Goal: Task Accomplishment & Management: Use online tool/utility

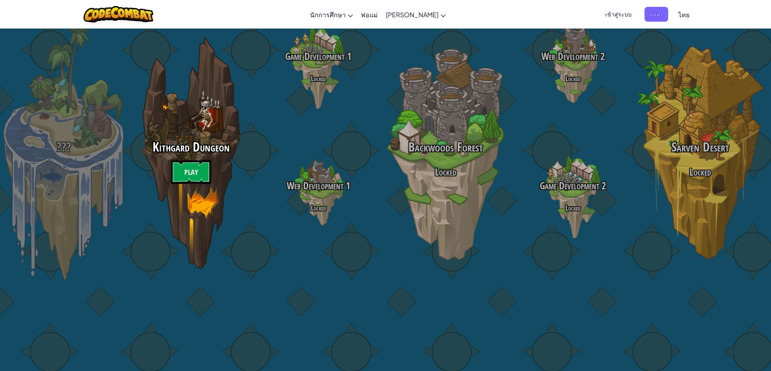
select select "th"
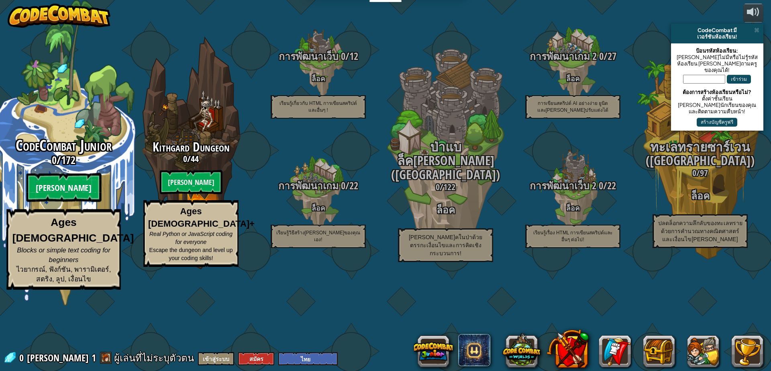
click at [59, 202] on btn "[PERSON_NAME]" at bounding box center [63, 187] width 75 height 29
select select "th"
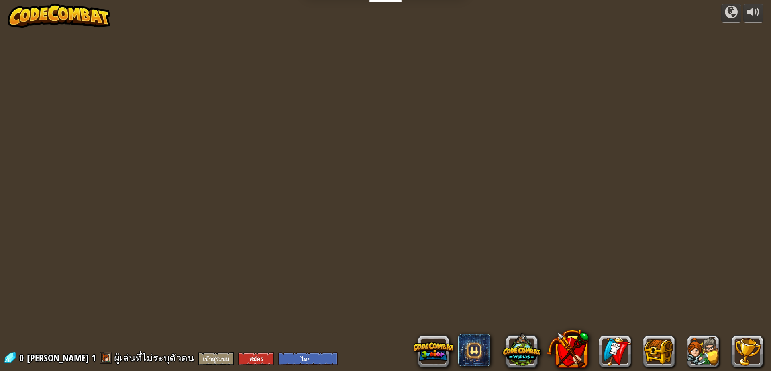
select select "th"
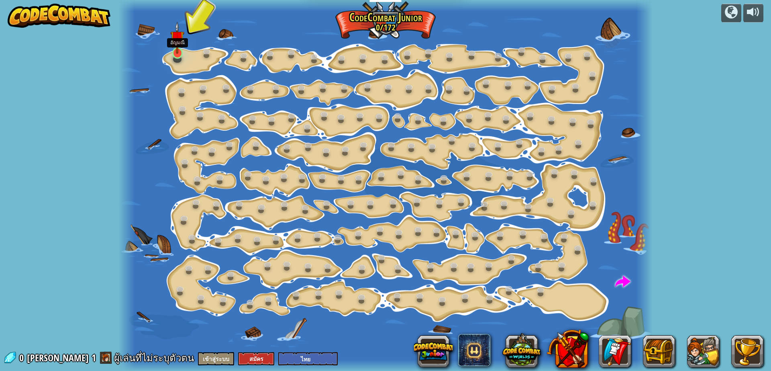
click at [178, 52] on img at bounding box center [177, 38] width 14 height 32
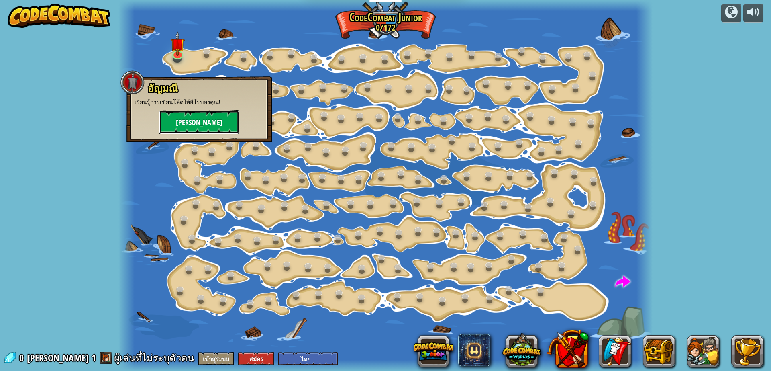
click at [184, 116] on button "[PERSON_NAME]" at bounding box center [199, 122] width 80 height 24
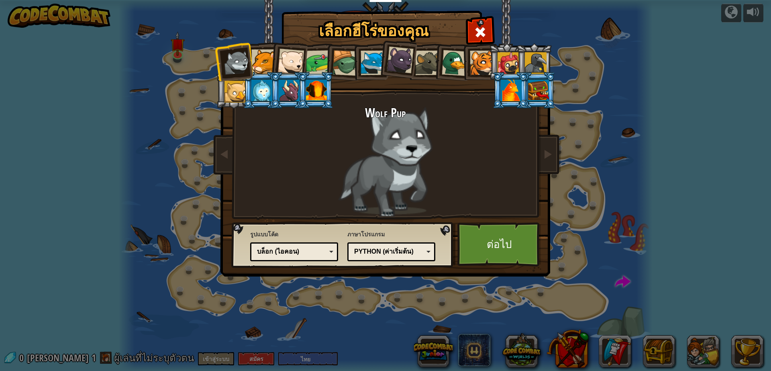
click at [374, 67] on div at bounding box center [373, 63] width 25 height 25
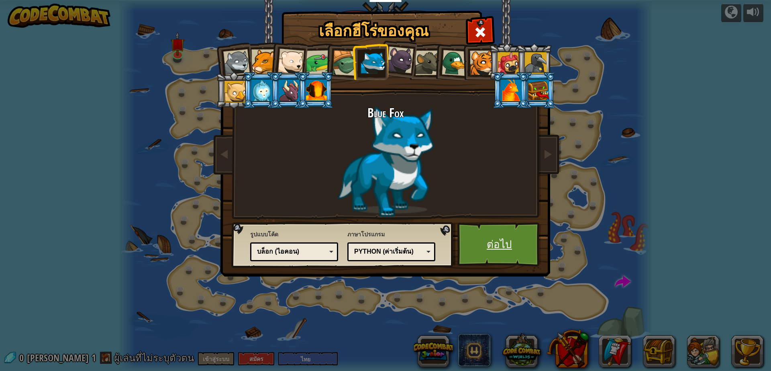
click at [502, 243] on link "ต่อไป" at bounding box center [499, 244] width 84 height 44
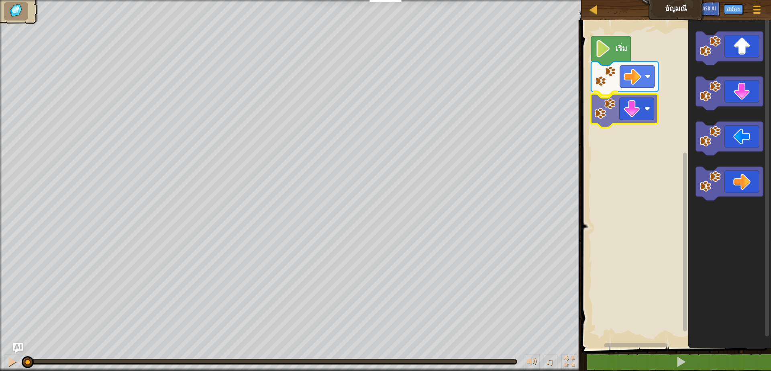
click at [643, 110] on div "เริ่ม" at bounding box center [675, 182] width 192 height 332
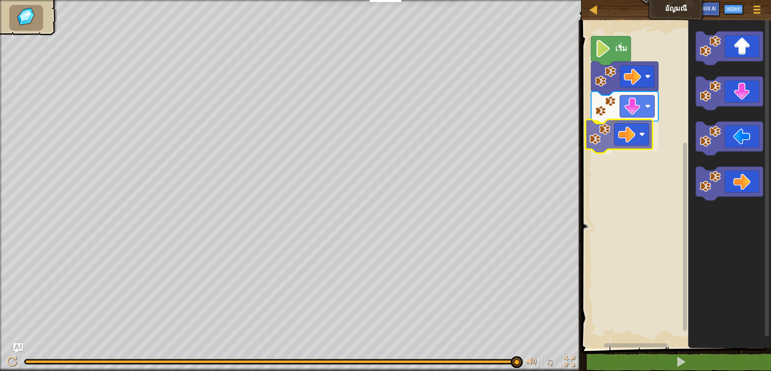
click at [635, 136] on div "เริ่ม" at bounding box center [675, 182] width 192 height 332
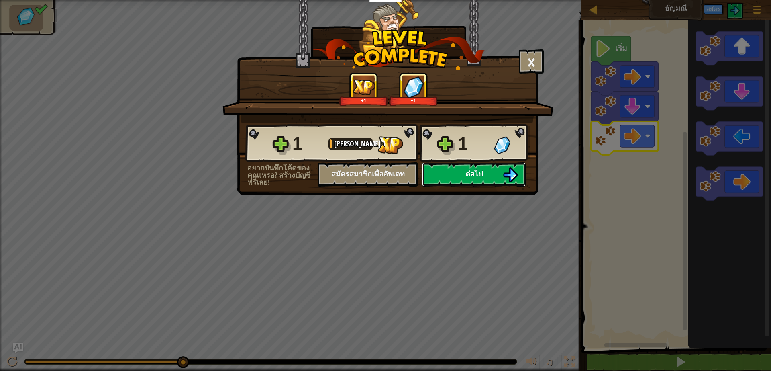
click at [472, 171] on span "ต่อไป" at bounding box center [474, 174] width 17 height 10
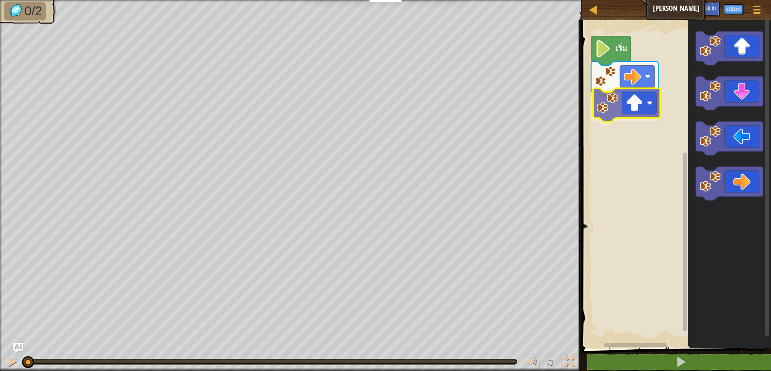
click at [637, 104] on div "เริ่ม" at bounding box center [675, 182] width 192 height 332
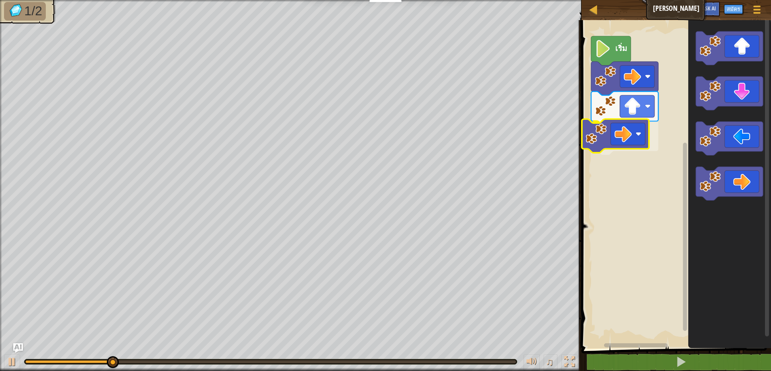
click at [622, 131] on div "เริ่ม" at bounding box center [675, 182] width 192 height 332
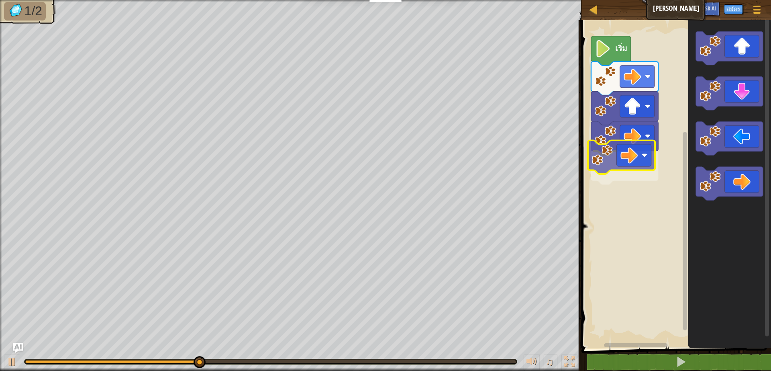
click at [626, 153] on div "เริ่ม" at bounding box center [675, 182] width 192 height 332
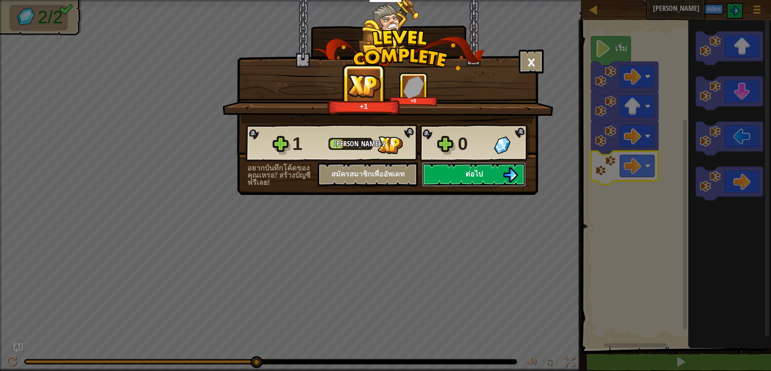
click at [466, 171] on span "ต่อไป" at bounding box center [474, 174] width 17 height 10
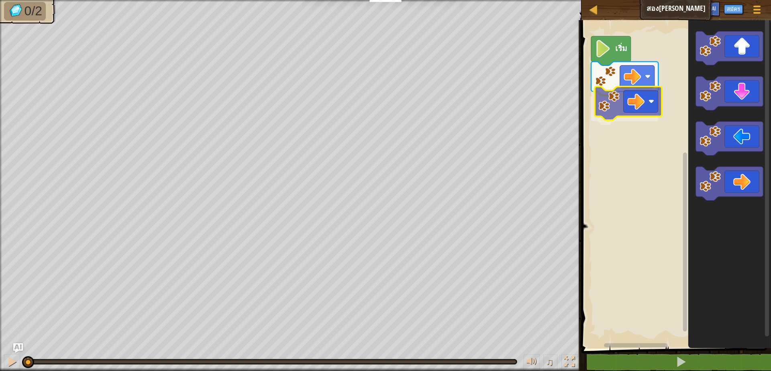
click at [626, 102] on div "เริ่ม" at bounding box center [675, 182] width 192 height 332
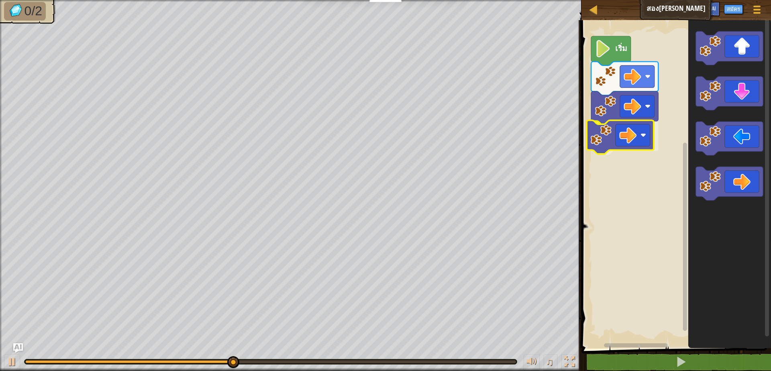
click at [639, 135] on div "เริ่ม" at bounding box center [675, 182] width 192 height 332
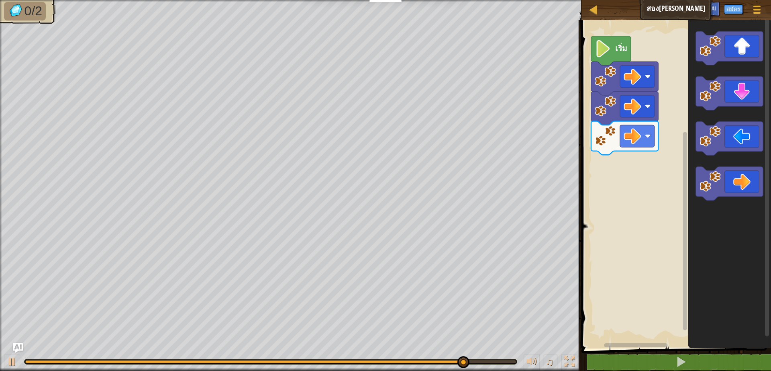
click at [702, 51] on g "พื้นที่ทำงาน Blockly" at bounding box center [729, 48] width 67 height 34
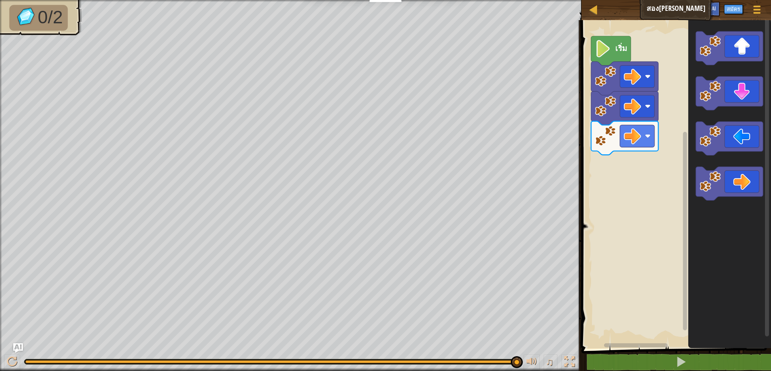
click at [692, 70] on icon "พื้นที่ทำงาน Blockly" at bounding box center [729, 182] width 83 height 332
click at [638, 119] on div "เริ่ม" at bounding box center [675, 182] width 192 height 332
click at [721, 61] on g "พื้นที่ทำงาน Blockly" at bounding box center [729, 48] width 67 height 34
click at [618, 157] on div "เริ่ม" at bounding box center [675, 182] width 192 height 332
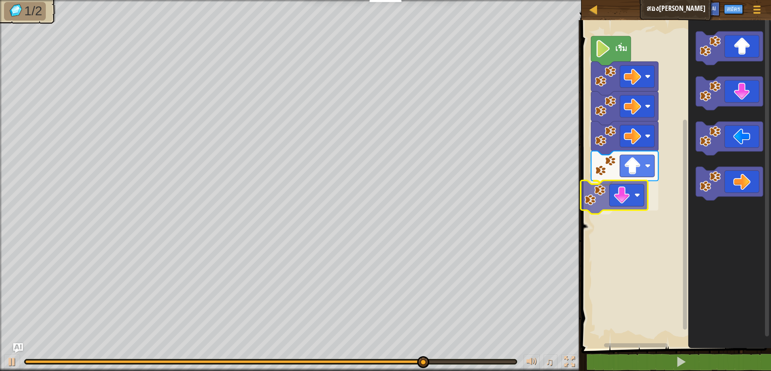
click at [628, 197] on div "เริ่ม" at bounding box center [675, 182] width 192 height 332
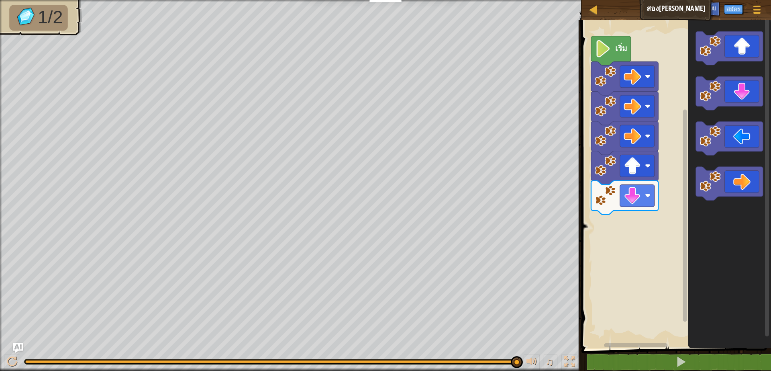
click at [682, 233] on div "เริ่ม" at bounding box center [675, 182] width 192 height 332
click at [687, 151] on div "เริ่ม" at bounding box center [675, 182] width 192 height 332
click at [720, 94] on image "พื้นที่ทำงาน Blockly" at bounding box center [710, 91] width 21 height 21
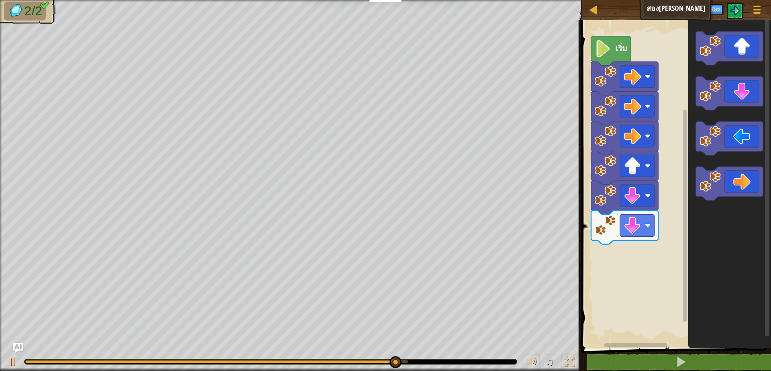
click at [651, 0] on body "นักการศึกษา สร้างบัญชีฟรี โซลูชั่นสำหรับโรงเรียนและเขต ดูเครื่องมือสำหรับครู กา…" at bounding box center [385, 0] width 771 height 0
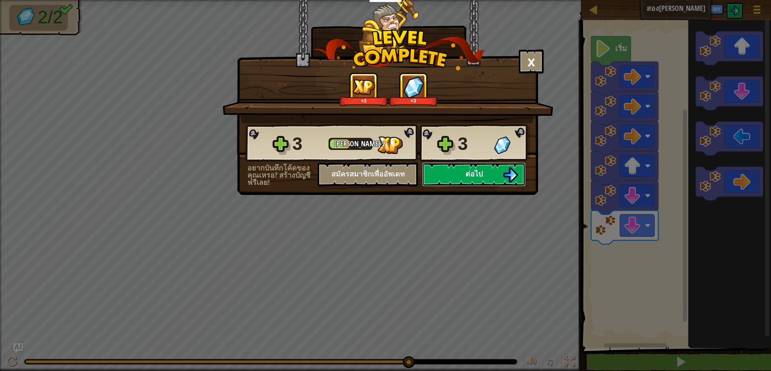
click at [487, 171] on button "ต่อไป" at bounding box center [474, 174] width 104 height 24
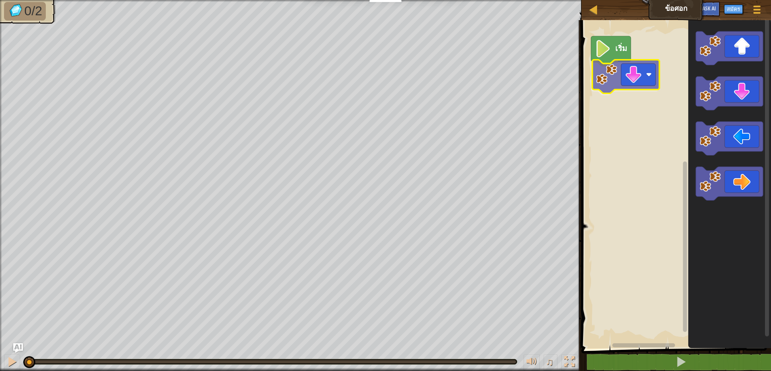
click at [625, 80] on div "เริ่ม" at bounding box center [675, 182] width 192 height 332
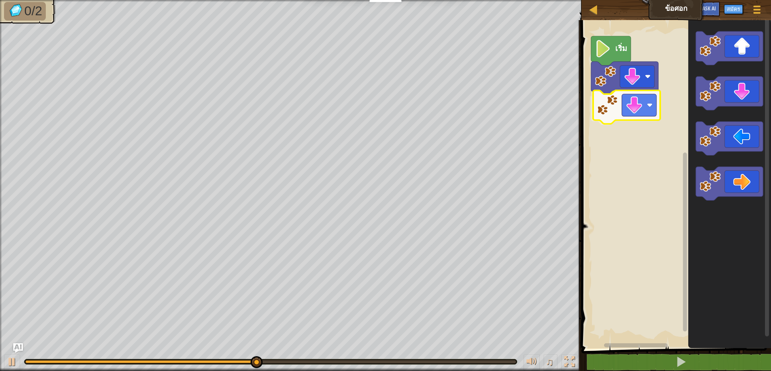
click at [654, 106] on div "เริ่ม" at bounding box center [675, 182] width 192 height 332
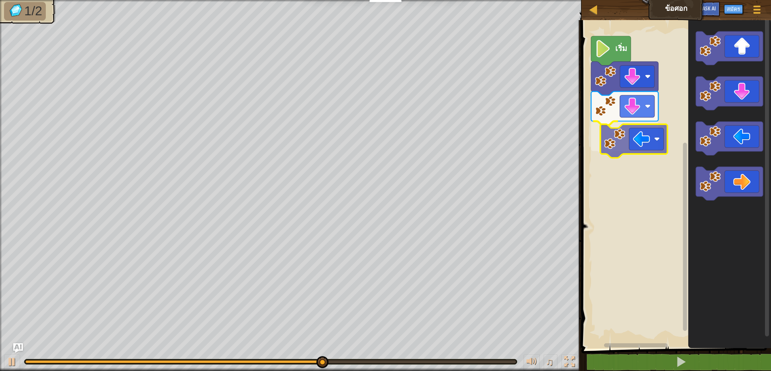
click at [649, 143] on div "เริ่ม" at bounding box center [675, 182] width 192 height 332
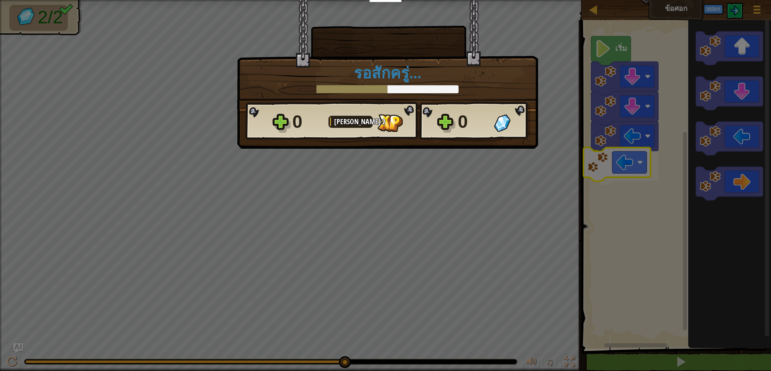
click at [629, 1] on body "นักการศึกษา สร้างบัญชีฟรี โซลูชั่นสำหรับโรงเรียนและเขต ดูเครื่องมือสำหรับครู กา…" at bounding box center [385, 0] width 771 height 1
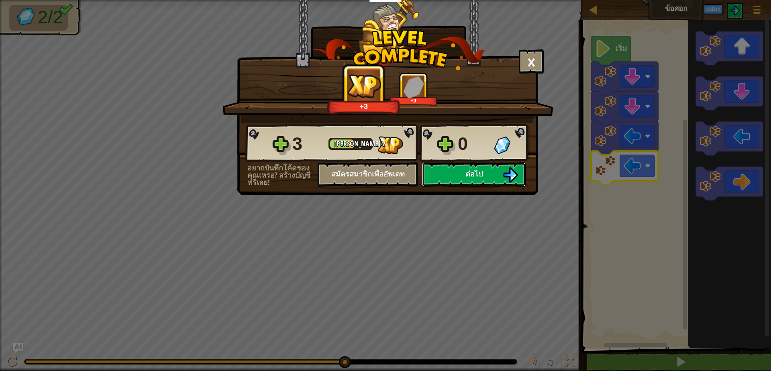
click at [466, 170] on span "ต่อไป" at bounding box center [474, 174] width 17 height 10
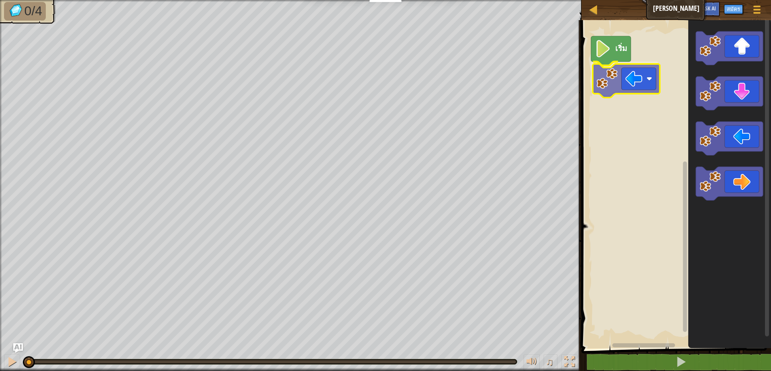
click at [641, 74] on div "เริ่ม" at bounding box center [675, 182] width 192 height 332
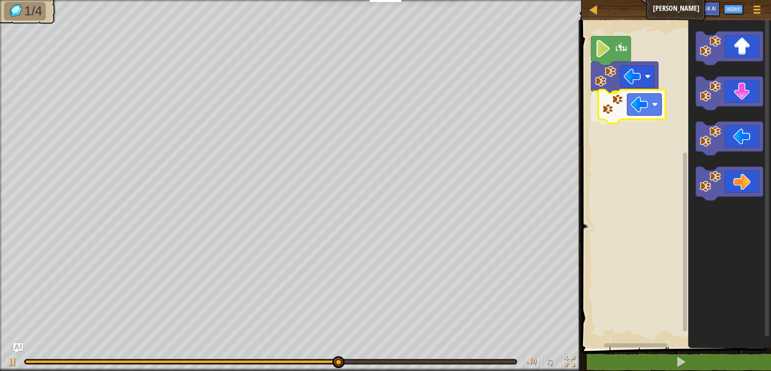
click at [641, 98] on div "เริ่ม" at bounding box center [675, 182] width 192 height 332
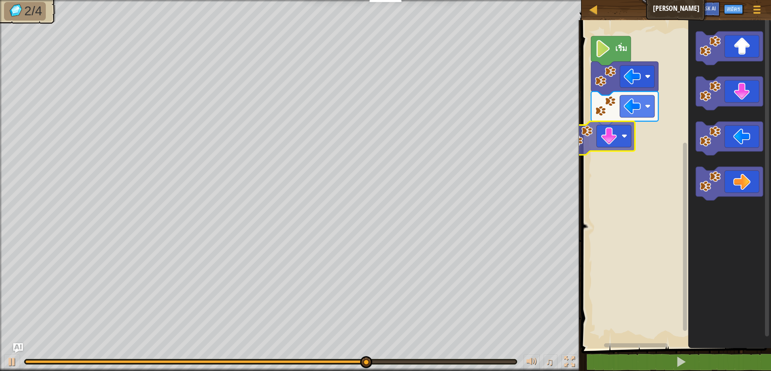
click at [614, 123] on div "เริ่ม" at bounding box center [675, 182] width 192 height 332
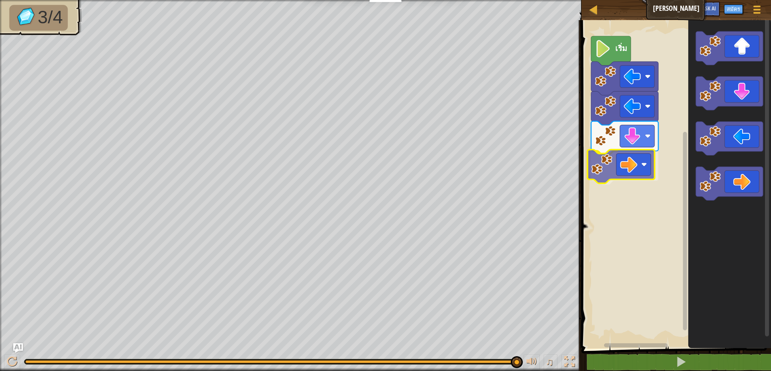
click at [622, 168] on div "เริ่ม" at bounding box center [675, 182] width 192 height 332
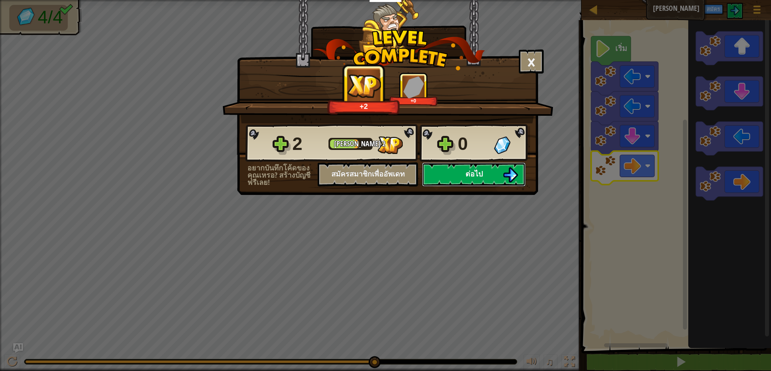
click at [460, 165] on button "ต่อไป" at bounding box center [474, 174] width 104 height 24
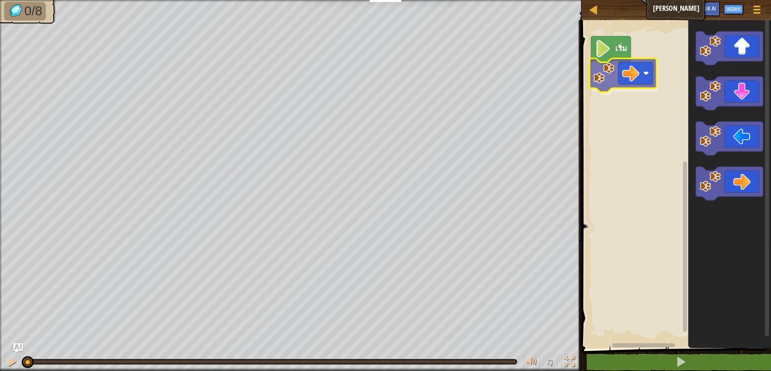
click at [627, 73] on div "เริ่ม" at bounding box center [675, 182] width 192 height 332
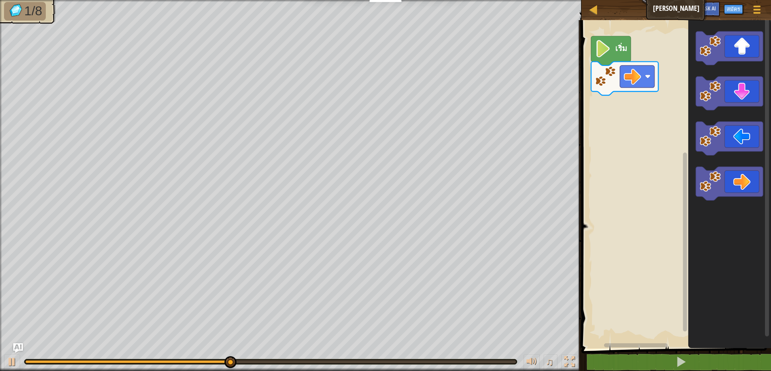
click at [725, 32] on icon "พื้นที่ทำงาน Blockly" at bounding box center [729, 48] width 67 height 34
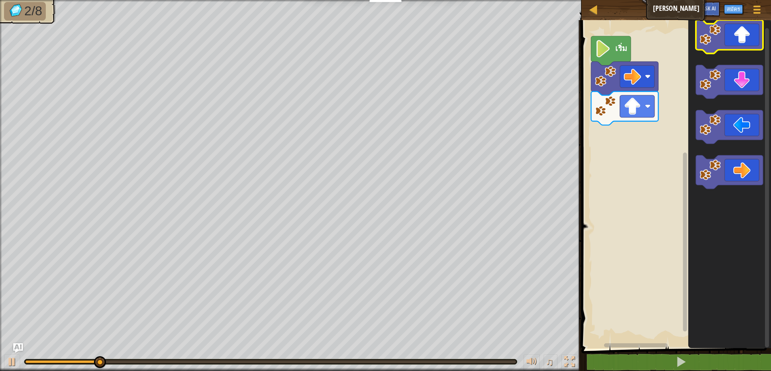
click at [736, 27] on icon "พื้นที่ทำงาน Blockly" at bounding box center [729, 37] width 67 height 34
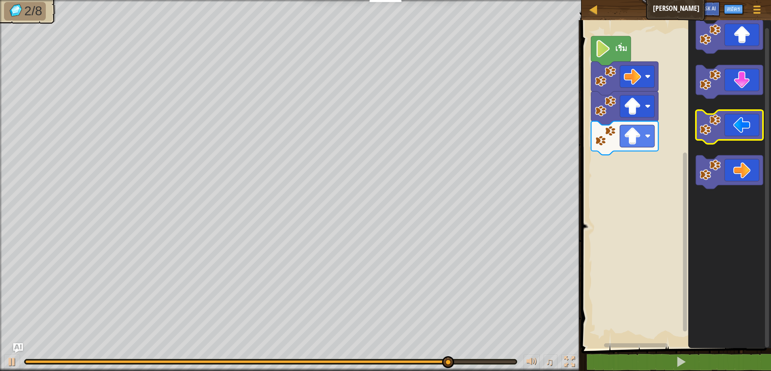
click at [735, 130] on icon "พื้นที่ทำงาน Blockly" at bounding box center [729, 127] width 67 height 34
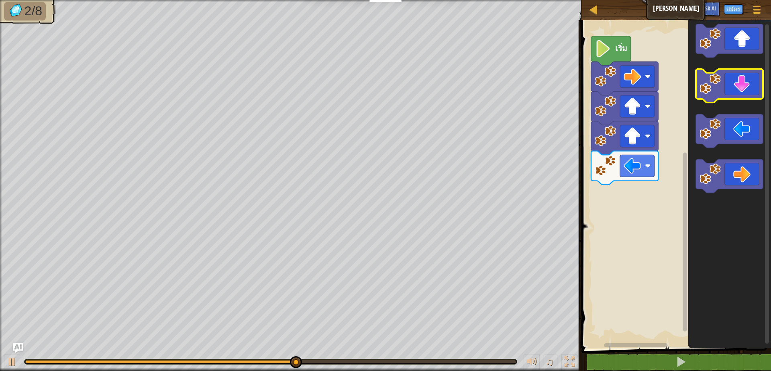
click at [732, 88] on icon "พื้นที่ทำงาน Blockly" at bounding box center [729, 86] width 67 height 34
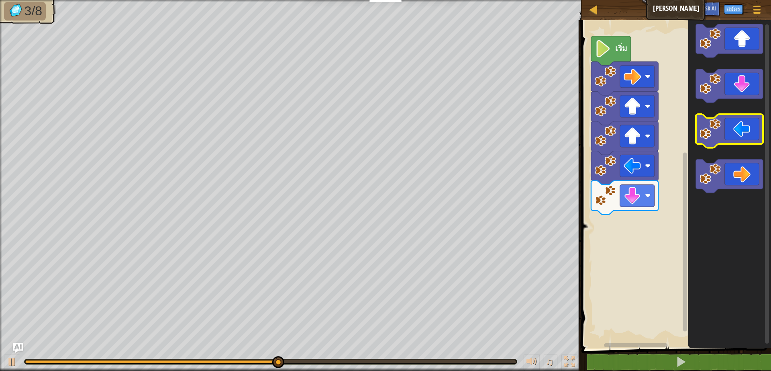
click at [735, 135] on icon "พื้นที่ทำงาน Blockly" at bounding box center [729, 131] width 67 height 34
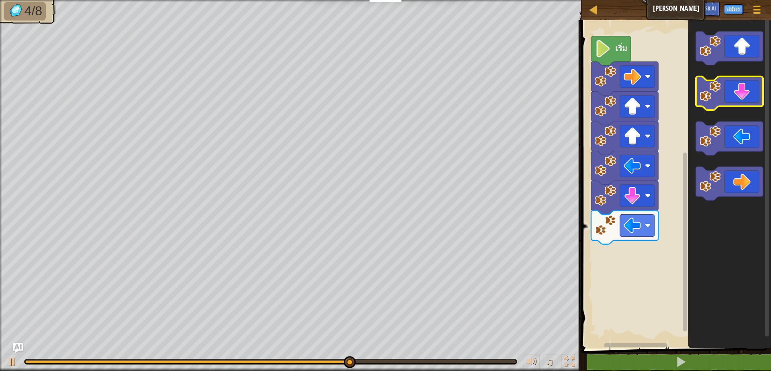
click at [735, 96] on icon "พื้นที่ทำงาน Blockly" at bounding box center [729, 94] width 67 height 34
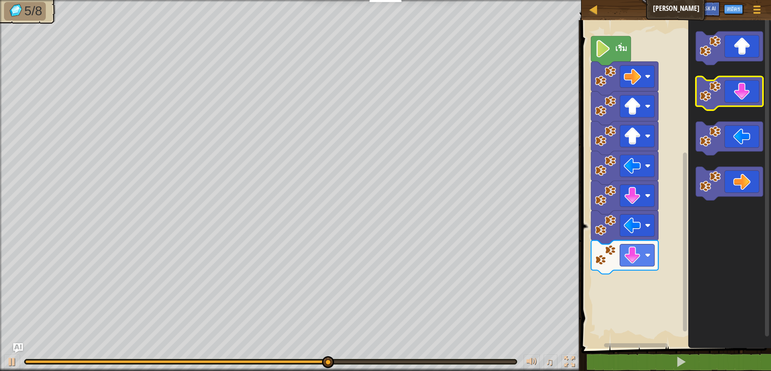
click at [736, 96] on icon "พื้นที่ทำงาน Blockly" at bounding box center [729, 94] width 67 height 34
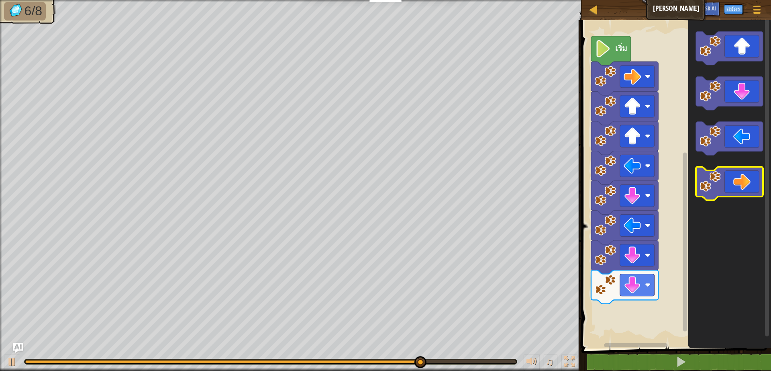
click at [737, 182] on icon "พื้นที่ทำงาน Blockly" at bounding box center [729, 184] width 67 height 34
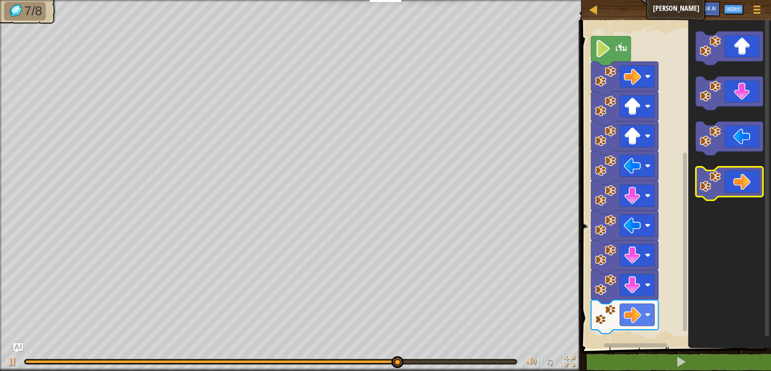
click at [737, 182] on icon "พื้นที่ทำงาน Blockly" at bounding box center [729, 184] width 67 height 34
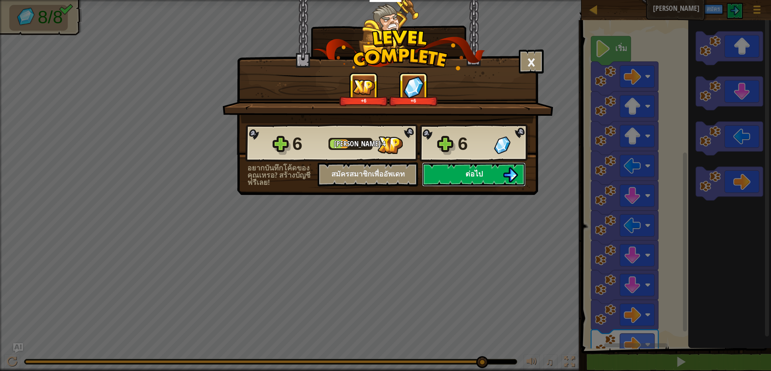
click at [492, 169] on button "ต่อไป" at bounding box center [474, 174] width 104 height 24
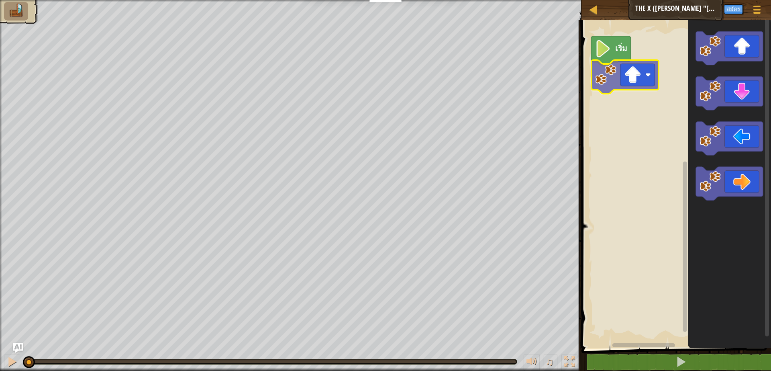
click at [628, 80] on div "เริ่ม" at bounding box center [675, 182] width 192 height 332
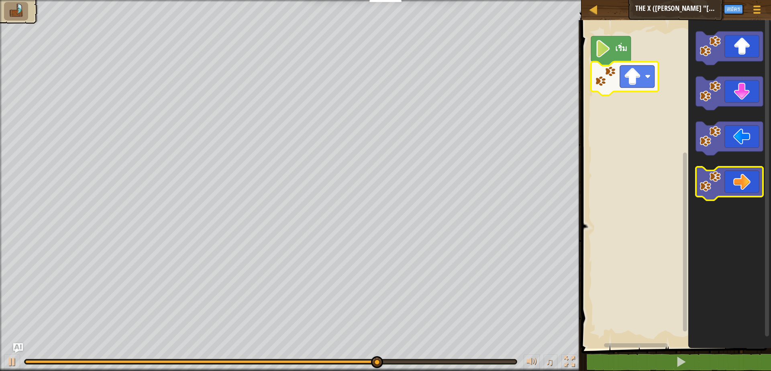
click at [730, 180] on icon "พื้นที่ทำงาน Blockly" at bounding box center [729, 184] width 67 height 34
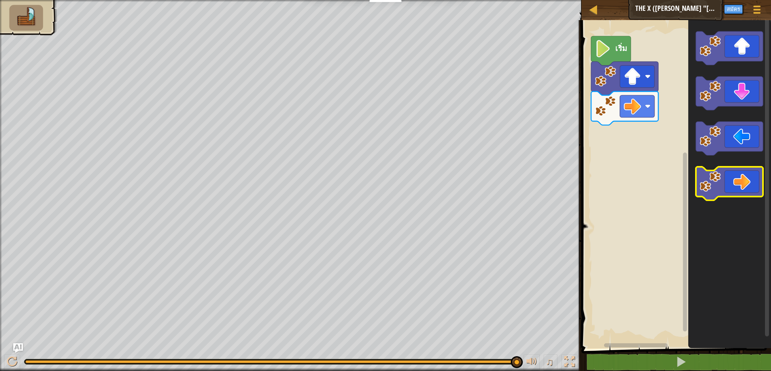
click at [729, 176] on icon "พื้นที่ทำงาน Blockly" at bounding box center [729, 184] width 67 height 34
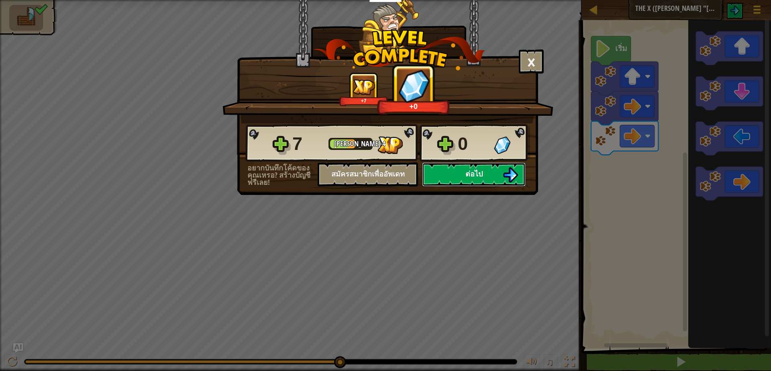
click at [501, 180] on button "ต่อไป" at bounding box center [474, 174] width 104 height 24
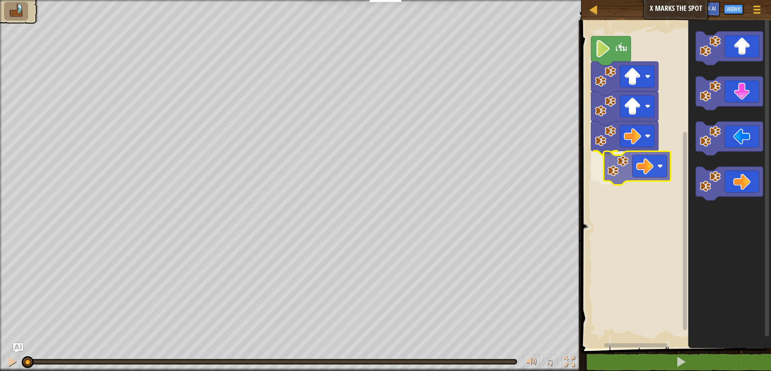
click at [635, 154] on div "เริ่ม" at bounding box center [675, 182] width 192 height 332
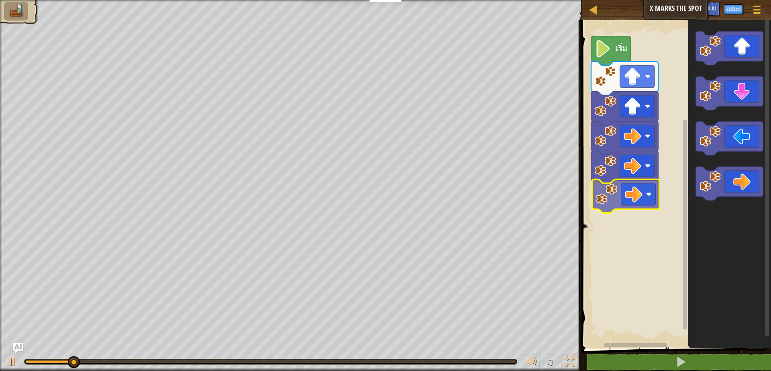
click at [631, 196] on div "เริ่ม" at bounding box center [675, 182] width 192 height 332
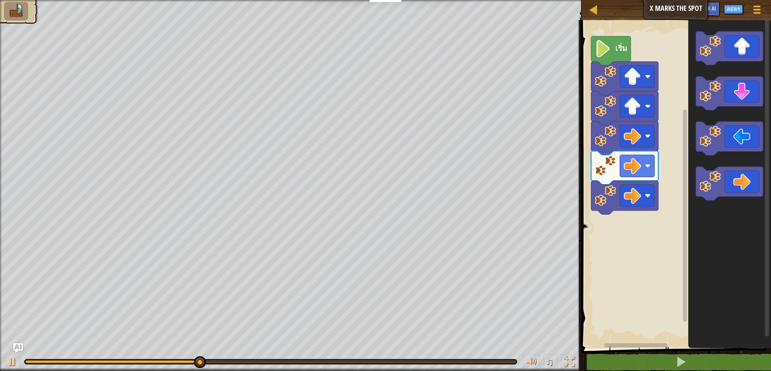
click at [739, 93] on icon "พื้นที่ทำงาน Blockly" at bounding box center [729, 94] width 67 height 34
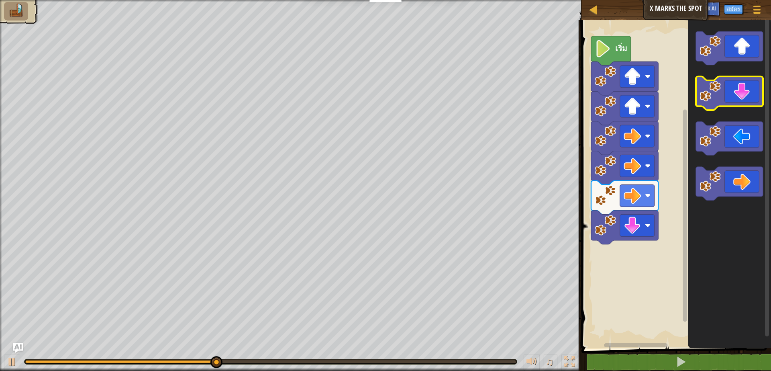
click at [740, 93] on icon "พื้นที่ทำงาน Blockly" at bounding box center [729, 94] width 67 height 34
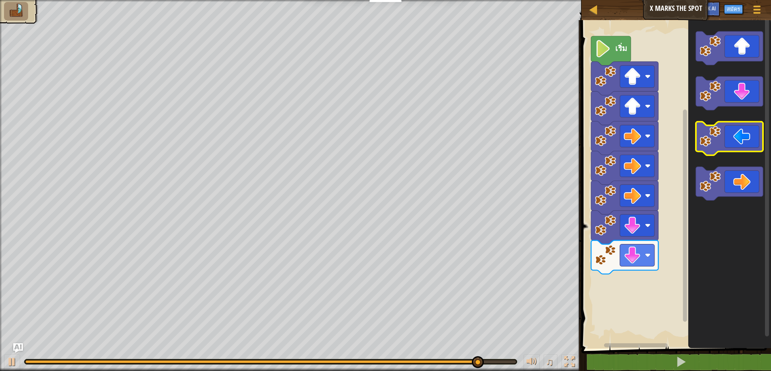
click at [725, 137] on icon "พื้นที่ทำงาน Blockly" at bounding box center [729, 139] width 67 height 34
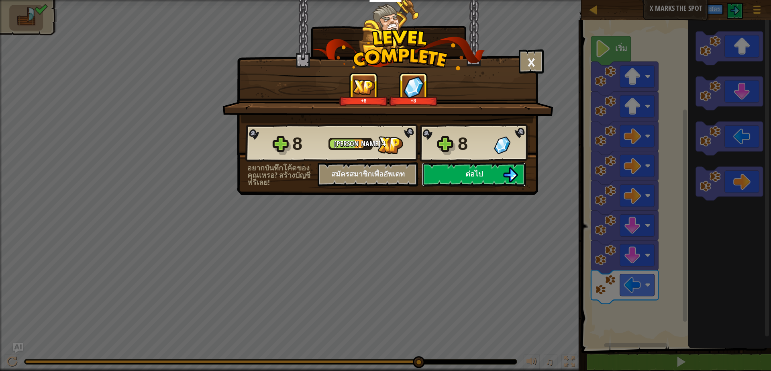
click at [472, 165] on button "ต่อไป" at bounding box center [474, 174] width 104 height 24
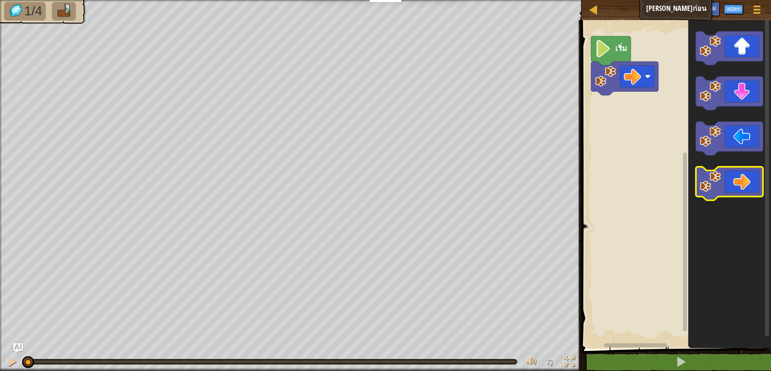
click at [729, 187] on icon "พื้นที่ทำงาน Blockly" at bounding box center [729, 184] width 67 height 34
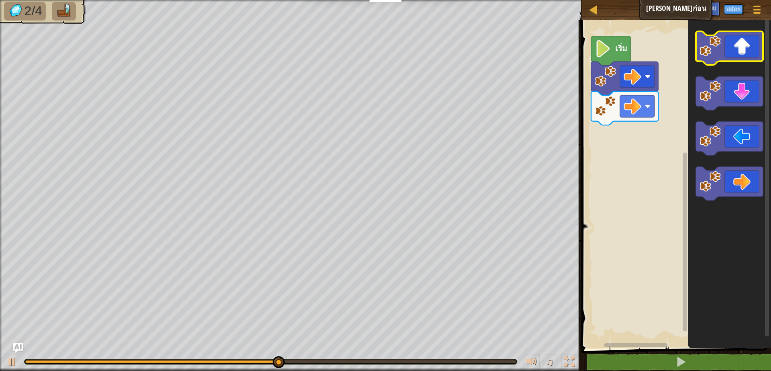
click at [725, 51] on icon "พื้นที่ทำงาน Blockly" at bounding box center [729, 48] width 67 height 34
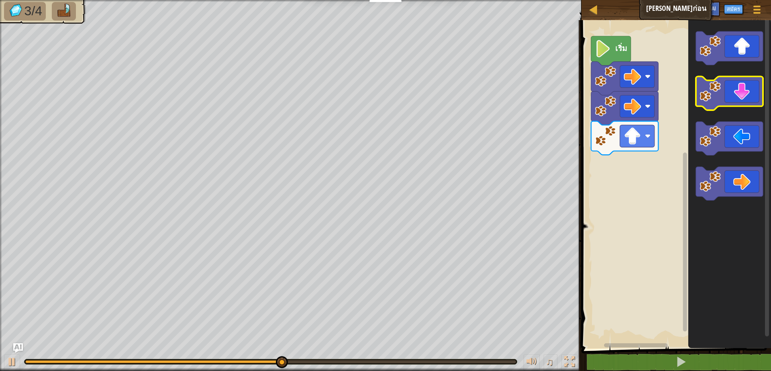
click at [740, 91] on icon "พื้นที่ทำงาน Blockly" at bounding box center [729, 94] width 67 height 34
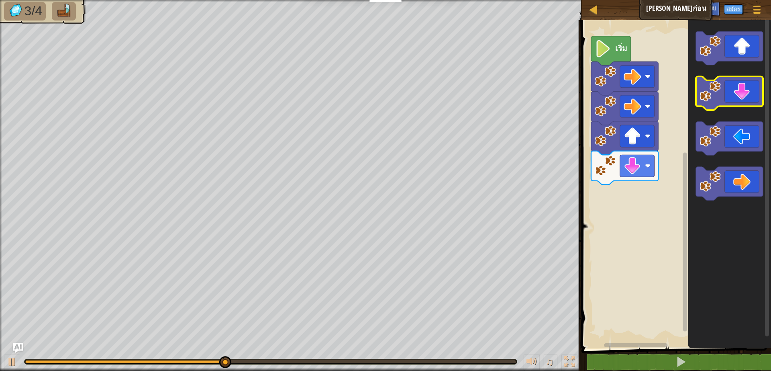
click at [740, 91] on icon "พื้นที่ทำงาน Blockly" at bounding box center [729, 94] width 67 height 34
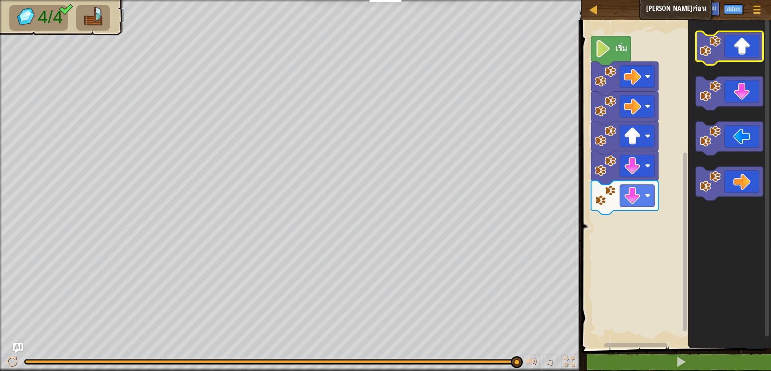
click at [706, 45] on image "พื้นที่ทำงาน Blockly" at bounding box center [710, 45] width 21 height 21
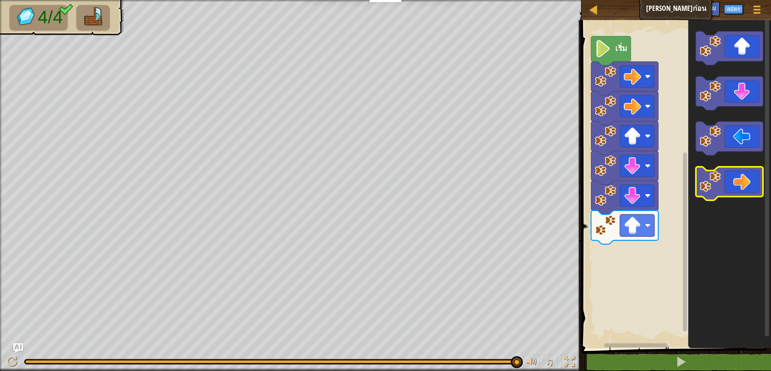
click at [744, 188] on icon "พื้นที่ทำงาน Blockly" at bounding box center [729, 184] width 67 height 34
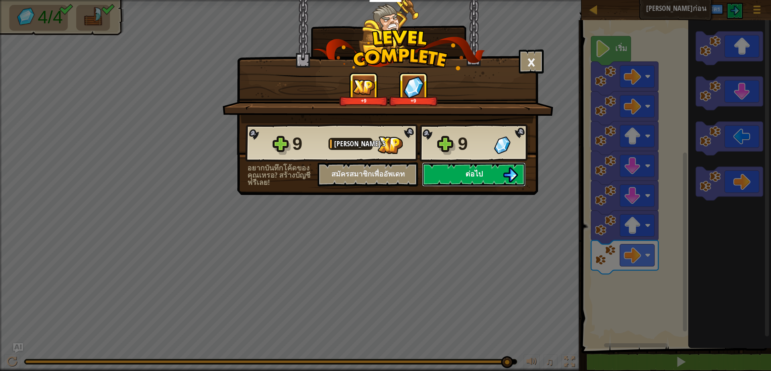
click at [459, 171] on button "ต่อไป" at bounding box center [474, 174] width 104 height 24
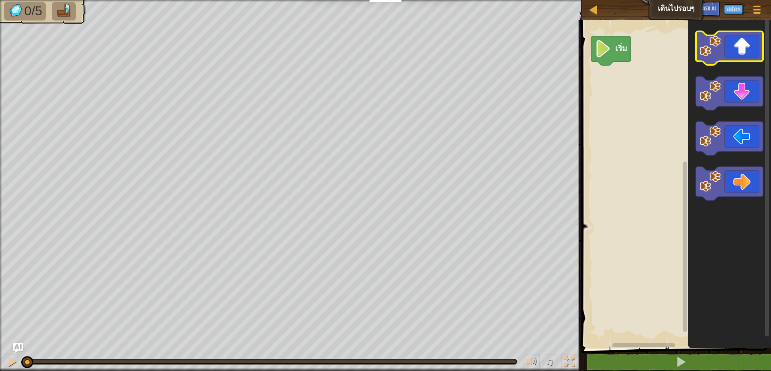
click at [750, 46] on icon "พื้นที่ทำงาน Blockly" at bounding box center [729, 48] width 67 height 34
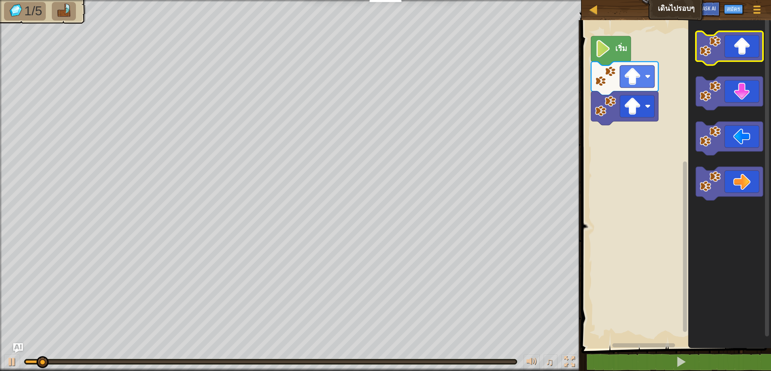
click at [750, 46] on icon "พื้นที่ทำงาน Blockly" at bounding box center [729, 48] width 67 height 34
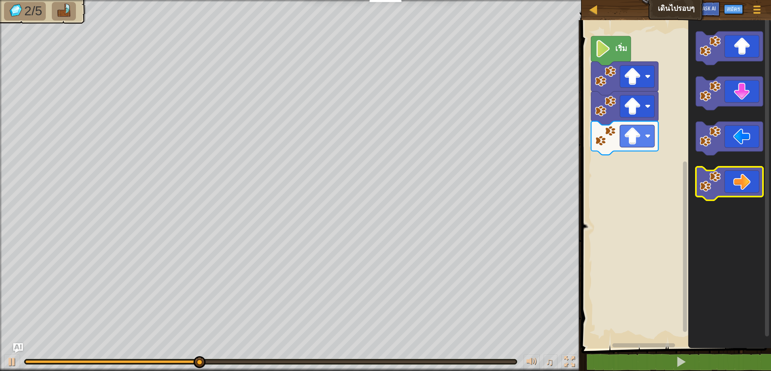
click at [738, 176] on icon "พื้นที่ทำงาน Blockly" at bounding box center [729, 184] width 67 height 34
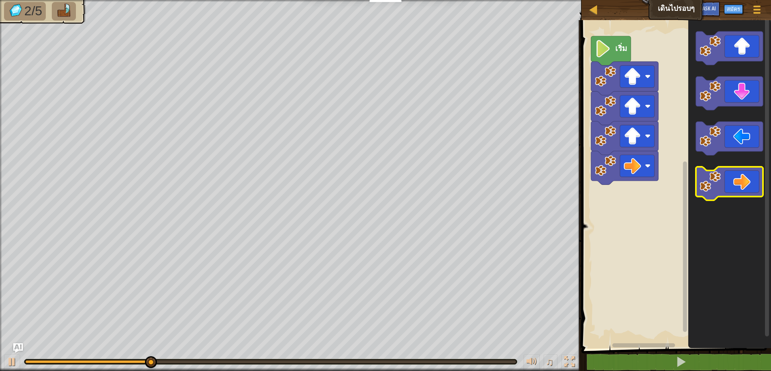
click at [739, 177] on icon "พื้นที่ทำงาน Blockly" at bounding box center [729, 184] width 67 height 34
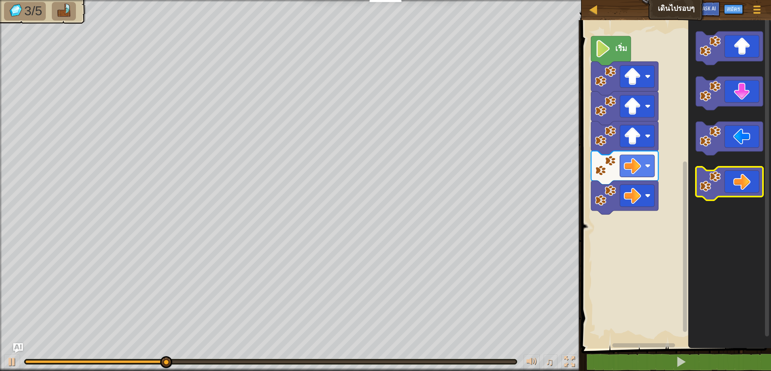
click at [739, 178] on icon "พื้นที่ทำงาน Blockly" at bounding box center [729, 184] width 67 height 34
click at [737, 180] on icon "พื้นที่ทำงาน Blockly" at bounding box center [729, 184] width 67 height 34
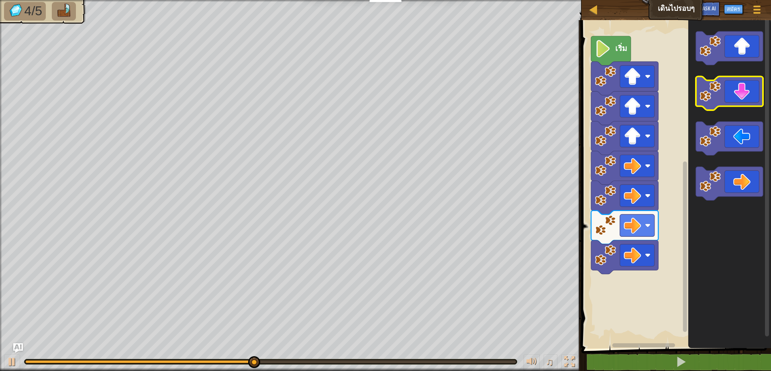
click at [739, 94] on icon "พื้นที่ทำงาน Blockly" at bounding box center [729, 94] width 67 height 34
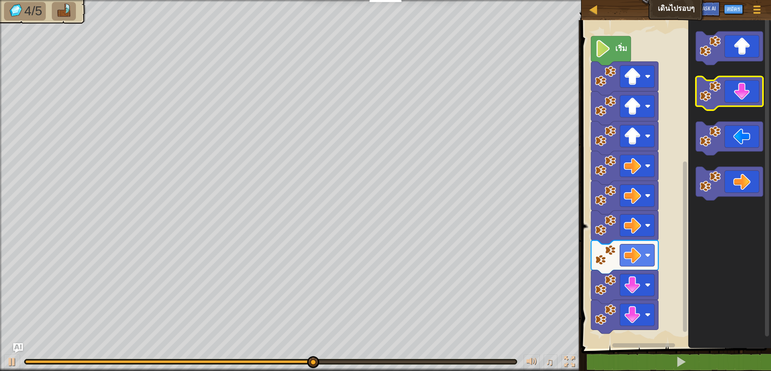
click at [739, 94] on icon "พื้นที่ทำงาน Blockly" at bounding box center [729, 94] width 67 height 34
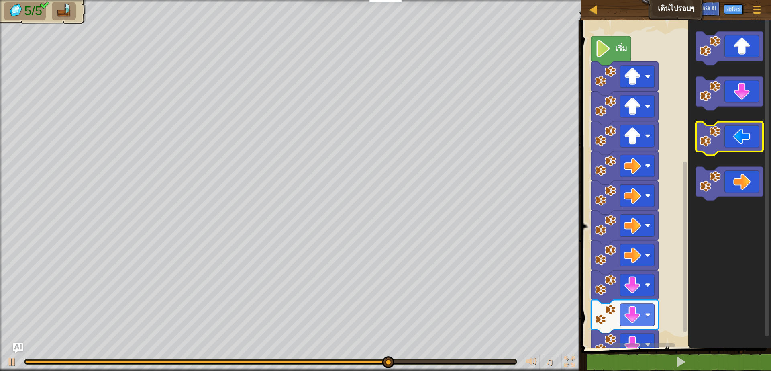
click at [746, 143] on icon "พื้นที่ทำงาน Blockly" at bounding box center [729, 139] width 67 height 34
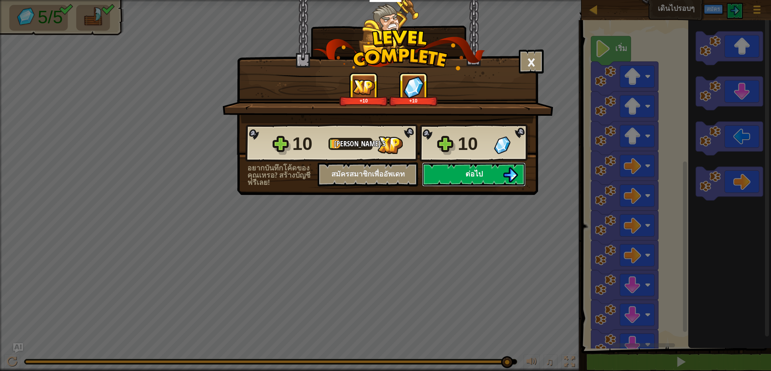
click at [498, 169] on button "ต่อไป" at bounding box center [474, 174] width 104 height 24
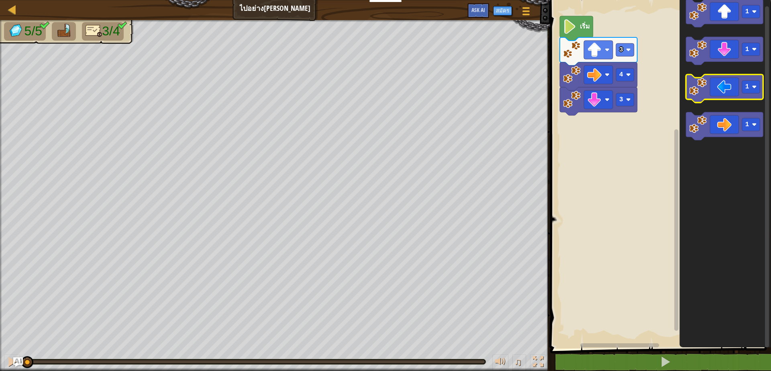
click at [727, 84] on icon "พื้นที่ทำงาน Blockly" at bounding box center [725, 89] width 78 height 28
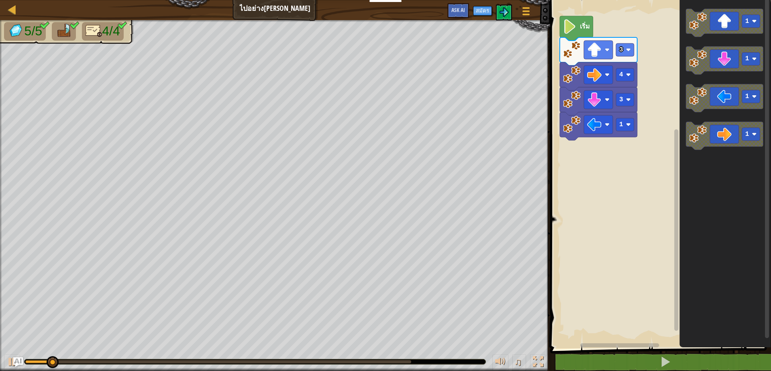
click at [720, 114] on icon "1 1 1 1" at bounding box center [726, 172] width 92 height 352
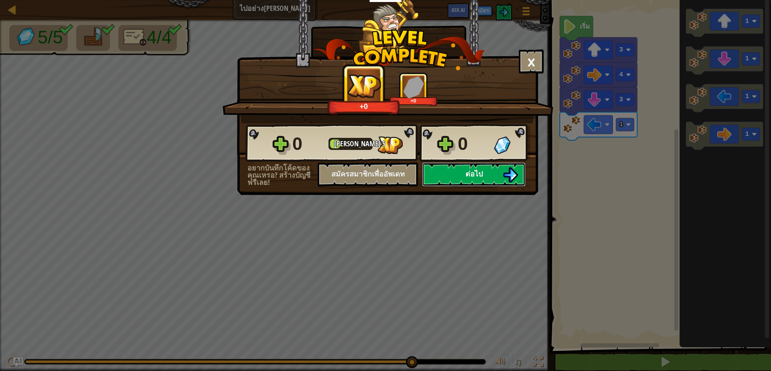
click at [474, 174] on span "ต่อไป" at bounding box center [474, 174] width 17 height 10
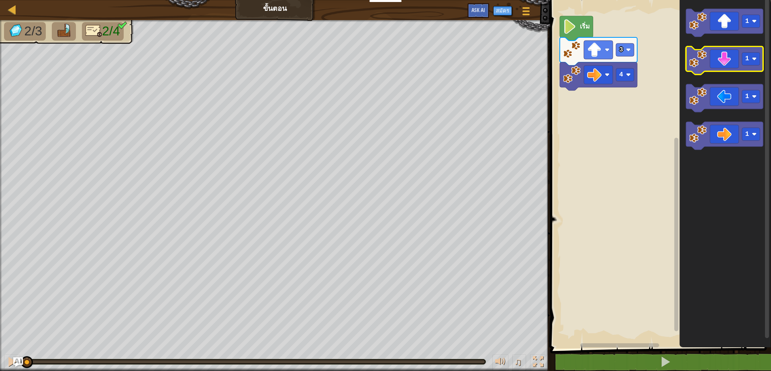
click at [719, 61] on icon "พื้นที่ทำงาน Blockly" at bounding box center [725, 61] width 78 height 28
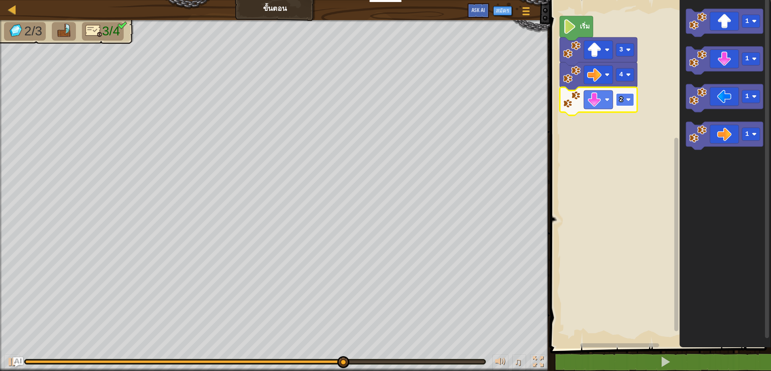
click at [625, 97] on rect "พื้นที่ทำงาน Blockly" at bounding box center [625, 99] width 18 height 13
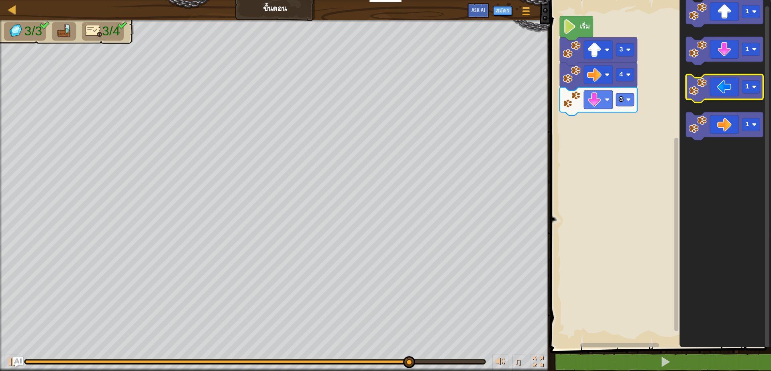
click at [717, 90] on icon "พื้นที่ทำงาน Blockly" at bounding box center [725, 89] width 78 height 28
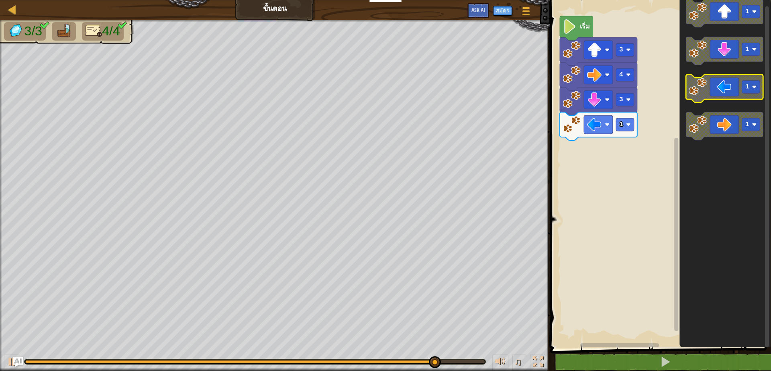
click at [720, 90] on icon "พื้นที่ทำงาน Blockly" at bounding box center [725, 89] width 78 height 28
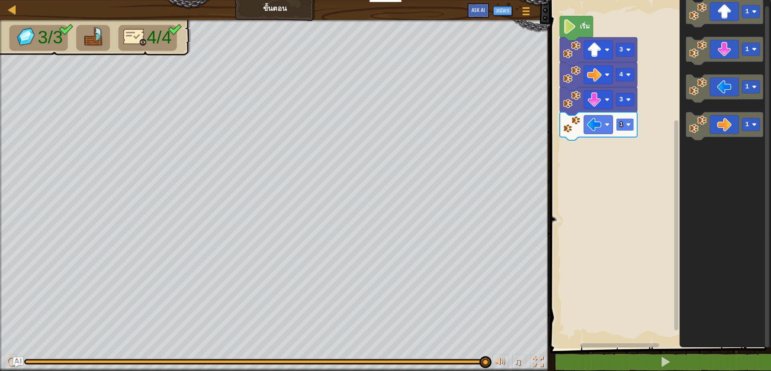
click at [621, 125] on text "1" at bounding box center [621, 124] width 4 height 7
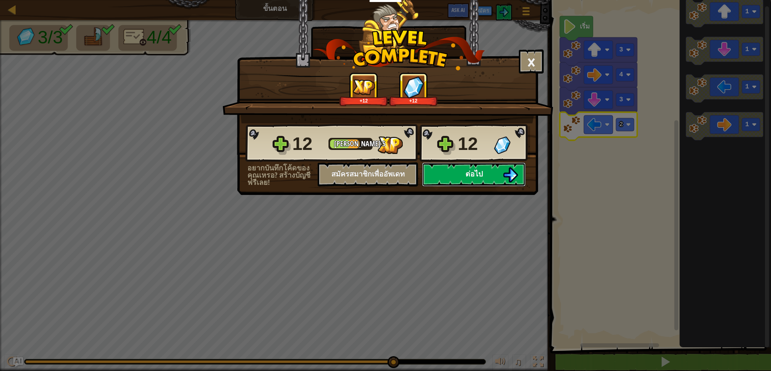
click at [477, 166] on button "ต่อไป" at bounding box center [474, 174] width 104 height 24
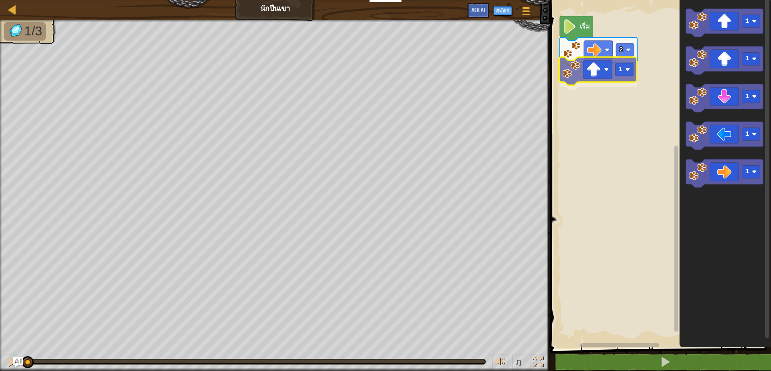
click at [590, 69] on div "2 1 เริ่ม 1 1 1 1 1 1" at bounding box center [659, 172] width 223 height 352
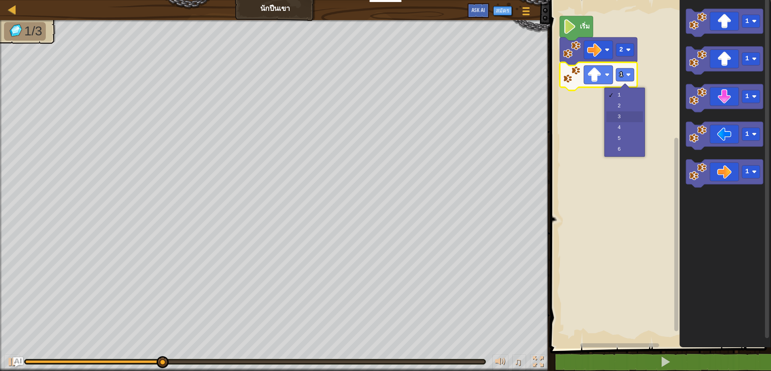
drag, startPoint x: 617, startPoint y: 113, endPoint x: 621, endPoint y: 110, distance: 4.3
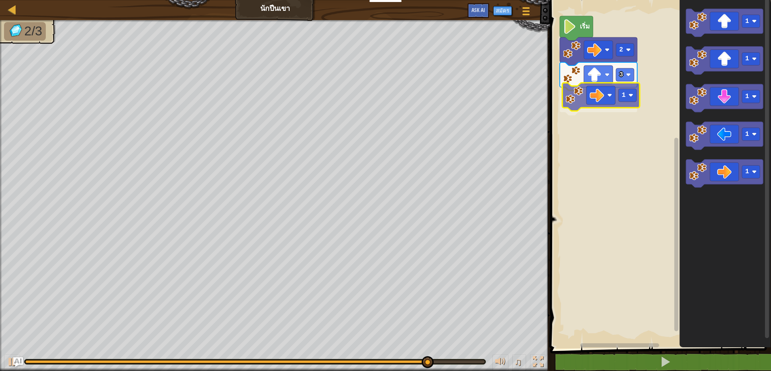
click at [587, 91] on div "เริ่ม 2 3 1 1 1 1 1 1 1" at bounding box center [659, 172] width 223 height 352
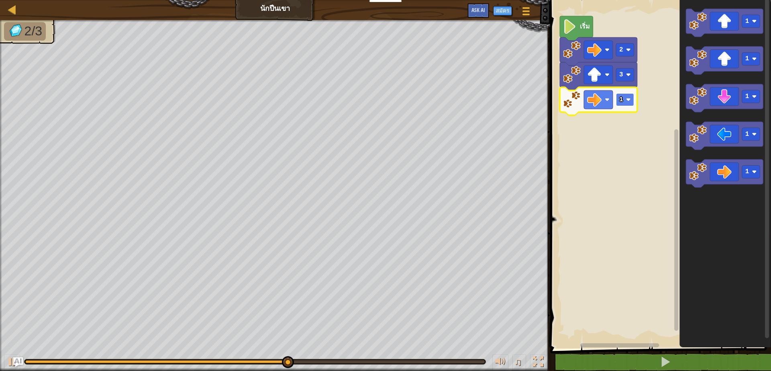
click at [623, 99] on g "1" at bounding box center [625, 99] width 18 height 13
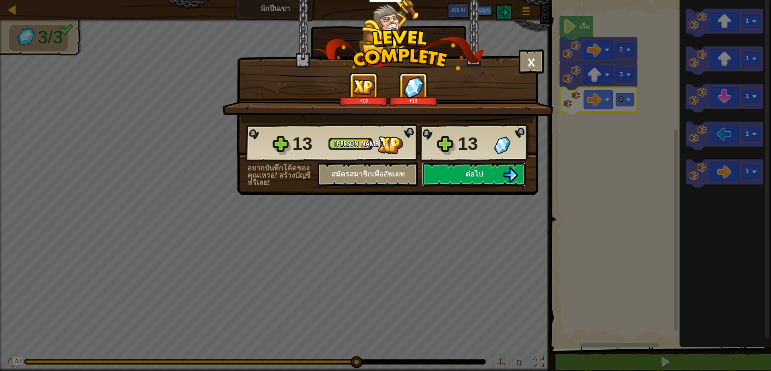
click at [476, 167] on button "ต่อไป" at bounding box center [474, 174] width 104 height 24
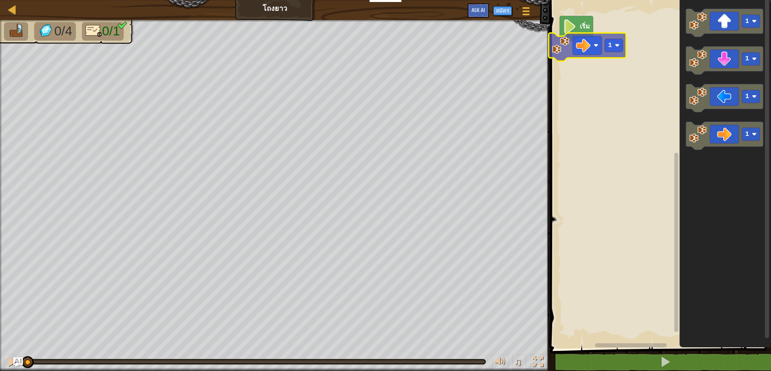
click at [591, 40] on div "เริ่ม 1 1 1 1 1" at bounding box center [659, 172] width 223 height 352
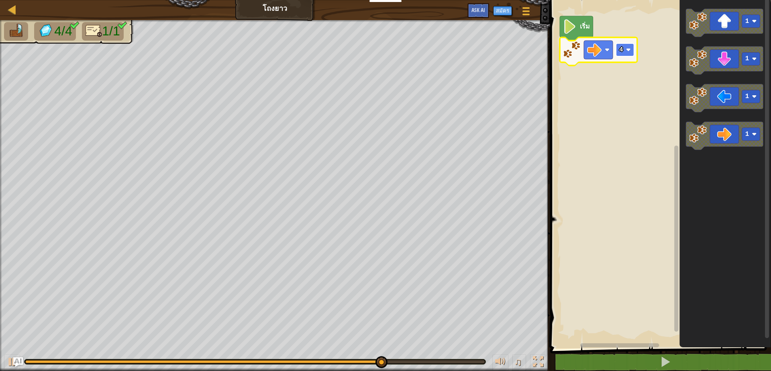
click at [626, 47] on g "4" at bounding box center [625, 49] width 18 height 13
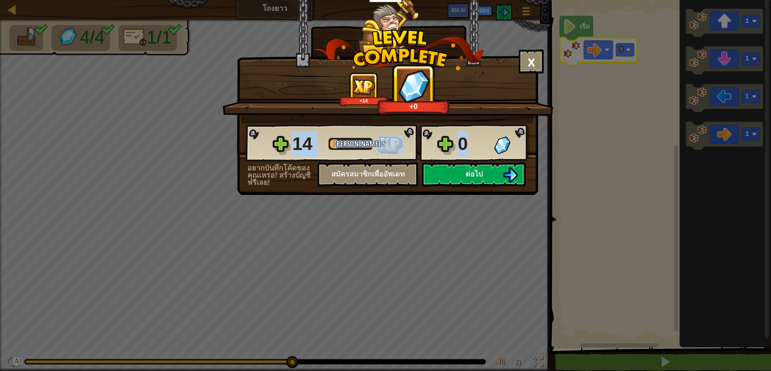
drag, startPoint x: 483, startPoint y: 155, endPoint x: 466, endPoint y: 152, distance: 17.3
click at [480, 155] on div "14 [PERSON_NAME] 6 0" at bounding box center [387, 143] width 285 height 39
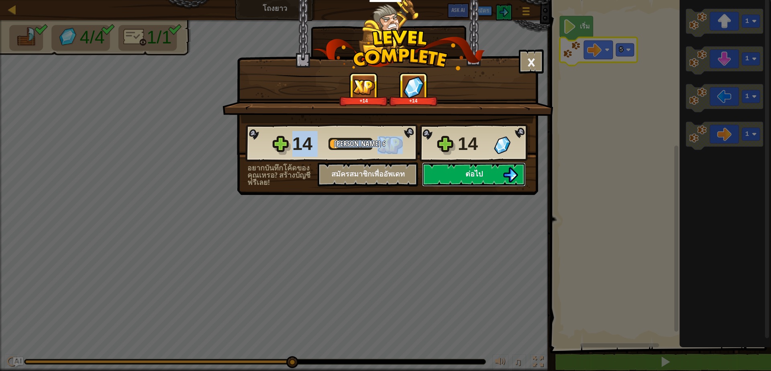
click at [485, 164] on button "ต่อไป" at bounding box center [474, 174] width 104 height 24
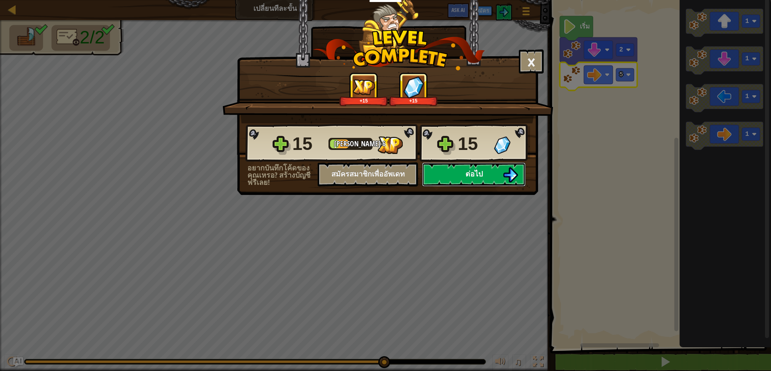
click at [488, 166] on button "ต่อไป" at bounding box center [474, 174] width 104 height 24
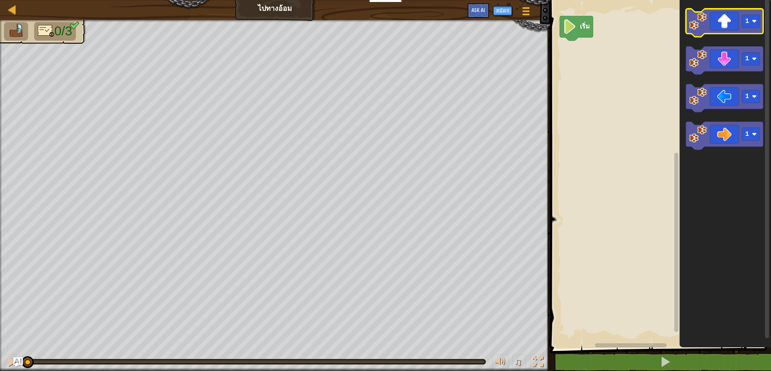
click at [723, 26] on icon "พื้นที่ทำงาน Blockly" at bounding box center [725, 23] width 78 height 28
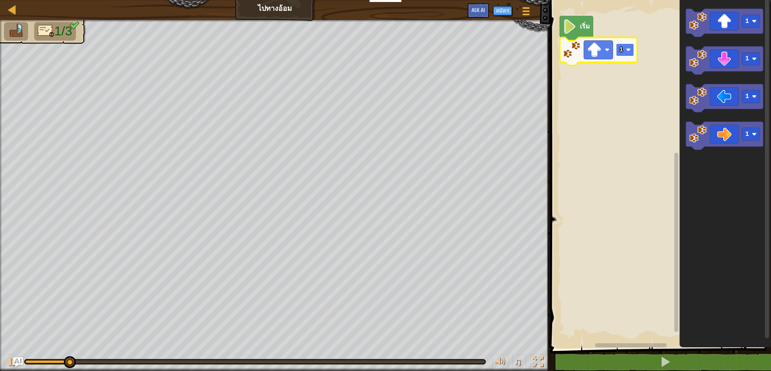
click at [628, 48] on image "พื้นที่ทำงาน Blockly" at bounding box center [628, 49] width 5 height 5
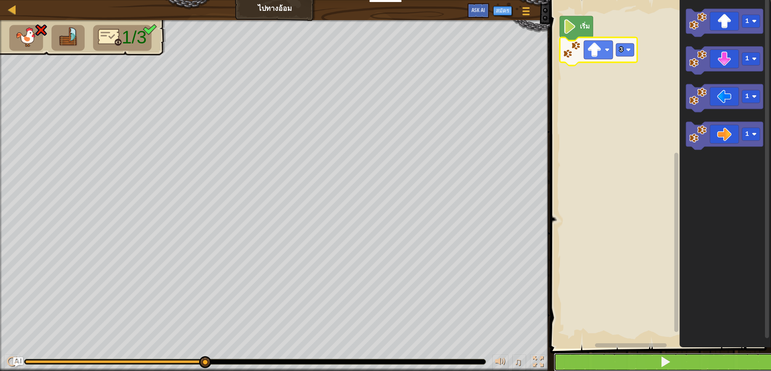
drag, startPoint x: 707, startPoint y: 359, endPoint x: 710, endPoint y: 363, distance: 4.8
click at [710, 362] on button at bounding box center [665, 362] width 223 height 18
click at [624, 361] on button at bounding box center [665, 362] width 223 height 18
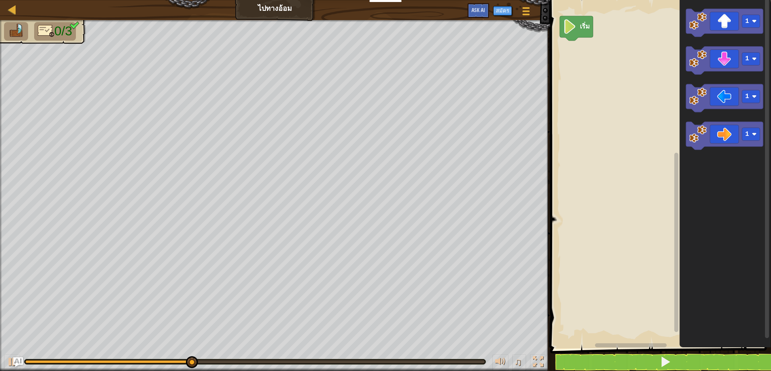
click at [690, 52] on g "1 1 1 1" at bounding box center [725, 79] width 78 height 141
click at [702, 25] on image "พื้นที่ทำงาน Blockly" at bounding box center [698, 21] width 18 height 18
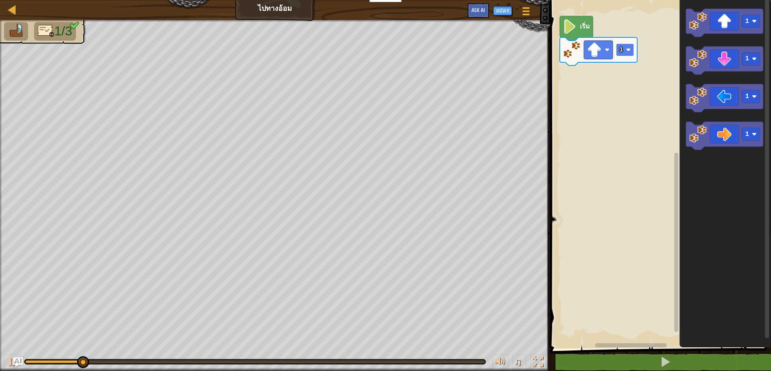
click at [626, 49] on image "พื้นที่ทำงาน Blockly" at bounding box center [628, 49] width 5 height 5
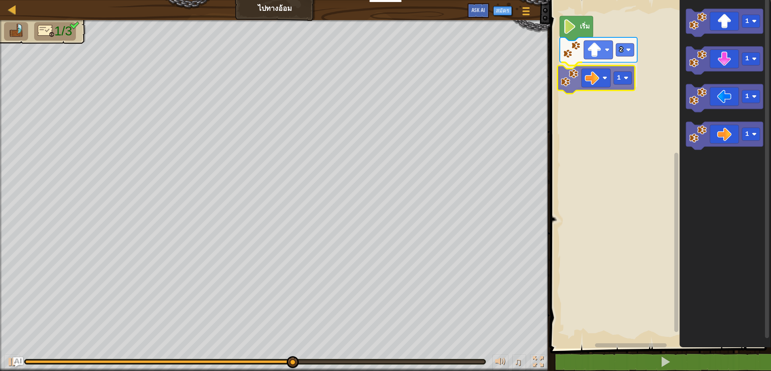
click at [605, 81] on div "เริ่ม 2 1 1 1 1 1 1" at bounding box center [659, 172] width 223 height 352
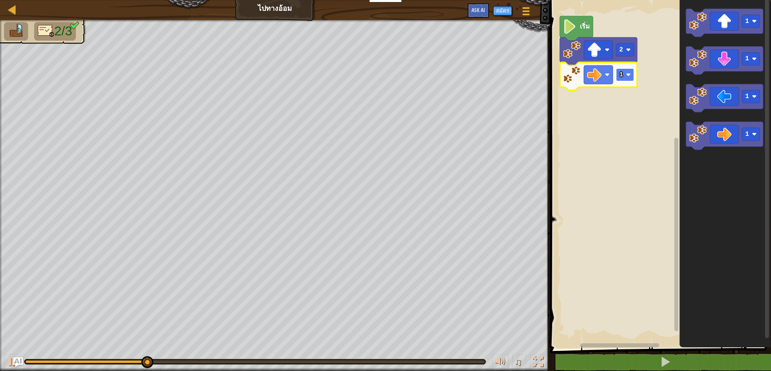
click at [622, 72] on text "1" at bounding box center [621, 74] width 4 height 7
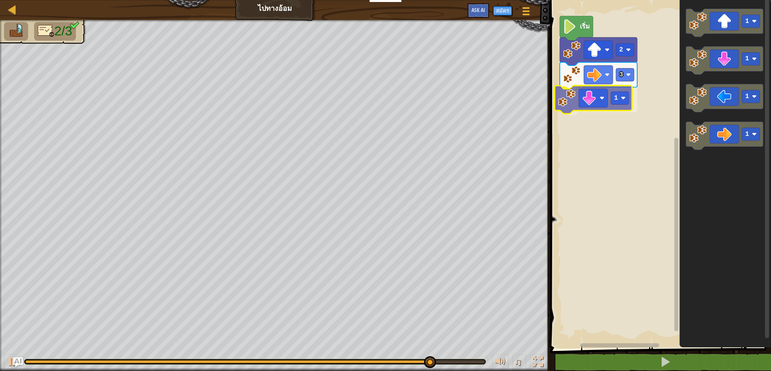
click at [592, 99] on div "เริ่ม 2 3 1 1 1 1 1 1" at bounding box center [659, 172] width 223 height 352
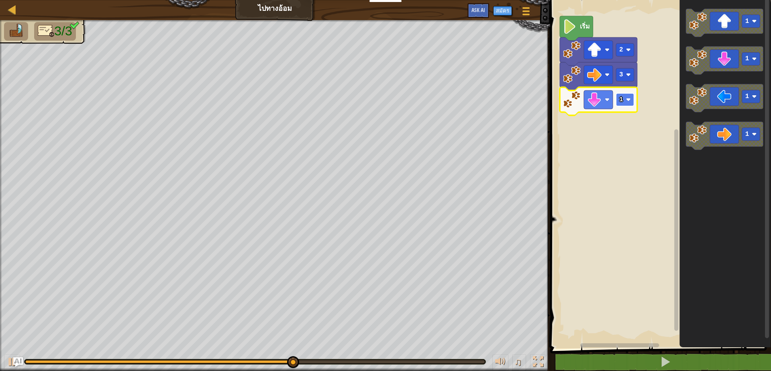
click at [624, 96] on rect "พื้นที่ทำงาน Blockly" at bounding box center [625, 99] width 18 height 13
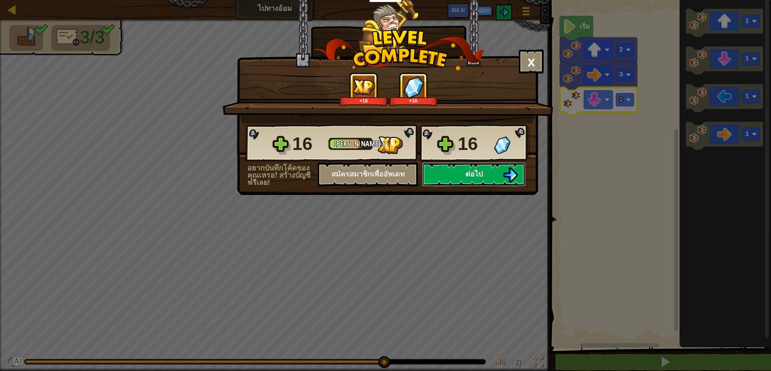
click at [488, 171] on button "ต่อไป" at bounding box center [474, 174] width 104 height 24
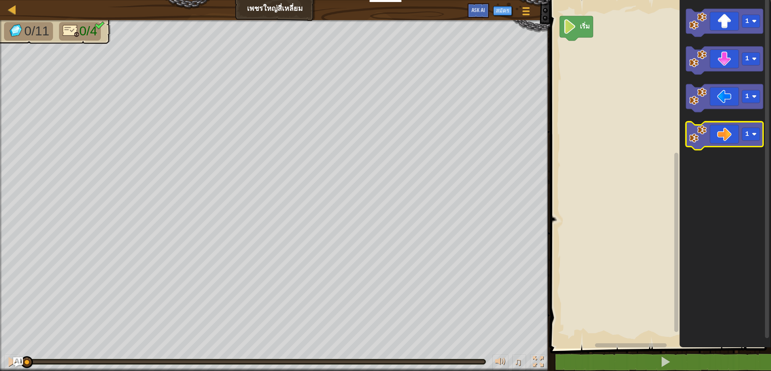
click at [732, 141] on icon "พื้นที่ทำงาน Blockly" at bounding box center [725, 136] width 78 height 28
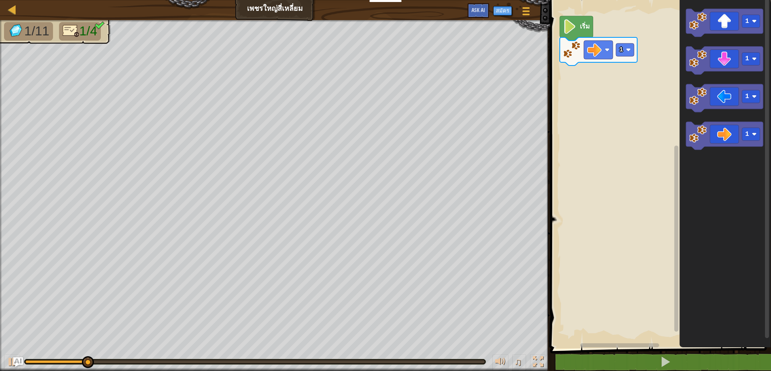
click at [615, 26] on rect "พื้นที่ทำงาน Blockly" at bounding box center [659, 172] width 223 height 352
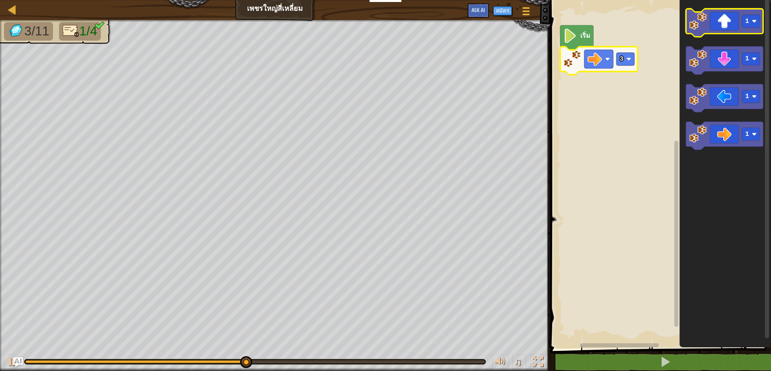
click at [739, 22] on icon "พื้นที่ทำงาน Blockly" at bounding box center [725, 23] width 78 height 28
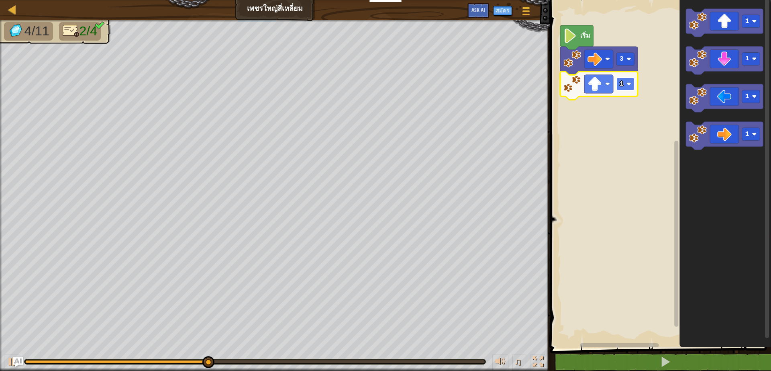
click at [628, 82] on image "พื้นที่ทำงาน Blockly" at bounding box center [628, 84] width 5 height 5
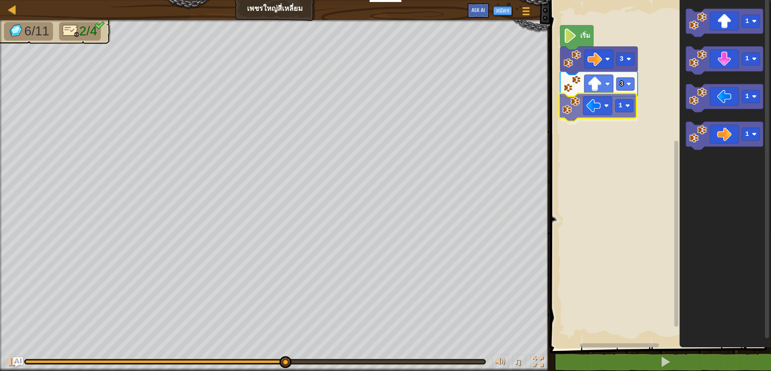
click at [600, 108] on div "เริ่ม 3 3 1 1 1 1 1 1" at bounding box center [659, 172] width 223 height 352
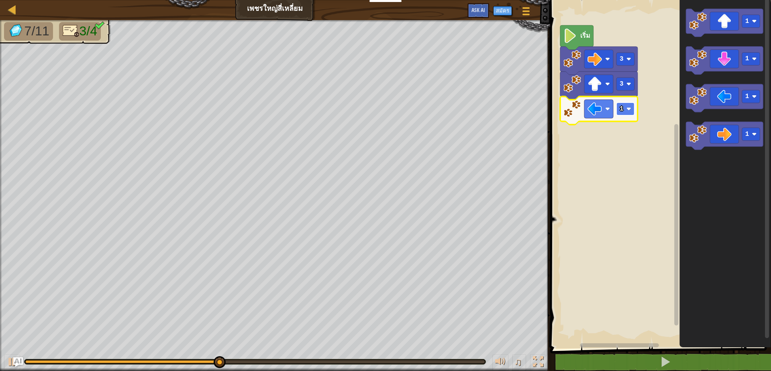
click at [627, 106] on rect "พื้นที่ทำงาน Blockly" at bounding box center [626, 108] width 18 height 13
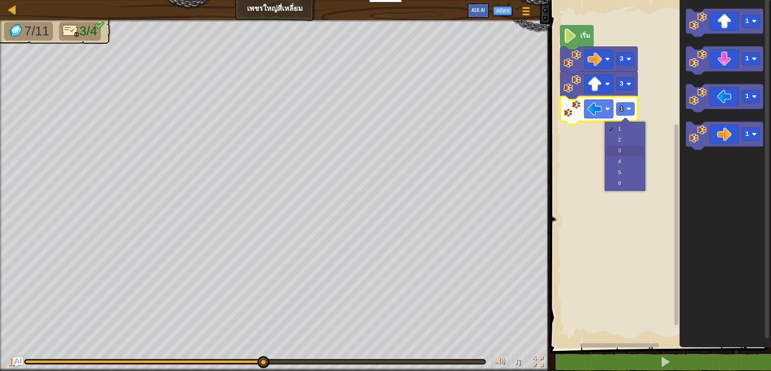
drag, startPoint x: 622, startPoint y: 149, endPoint x: 626, endPoint y: 149, distance: 4.4
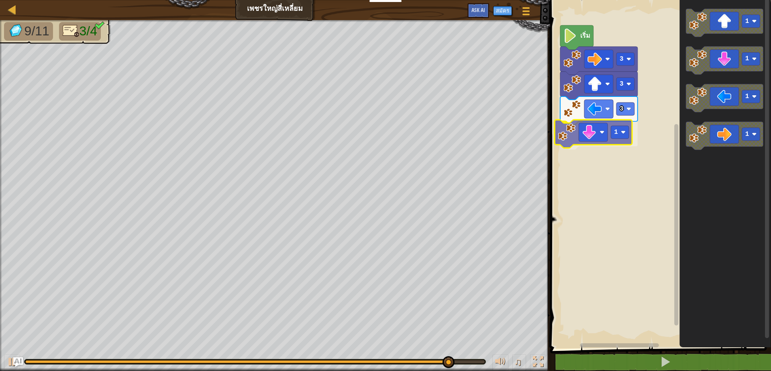
click at [602, 133] on div "เริ่ม 3 3 3 1 1 1 1 1 1" at bounding box center [659, 172] width 223 height 352
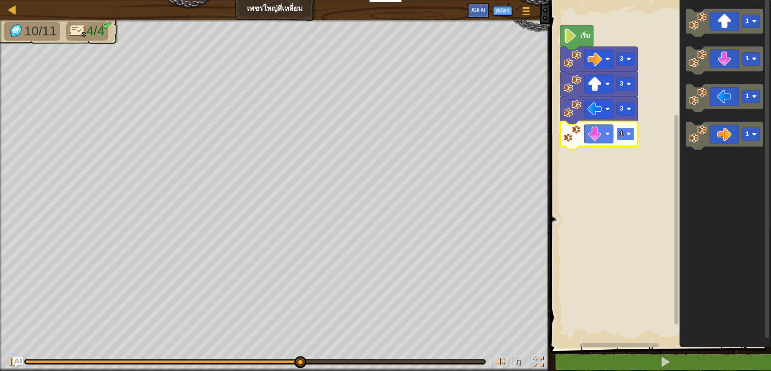
click at [620, 132] on text "1" at bounding box center [622, 133] width 4 height 7
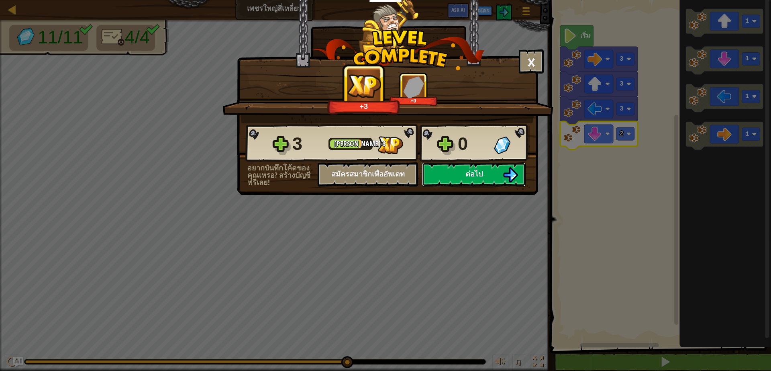
click at [481, 168] on button "ต่อไป" at bounding box center [474, 174] width 104 height 24
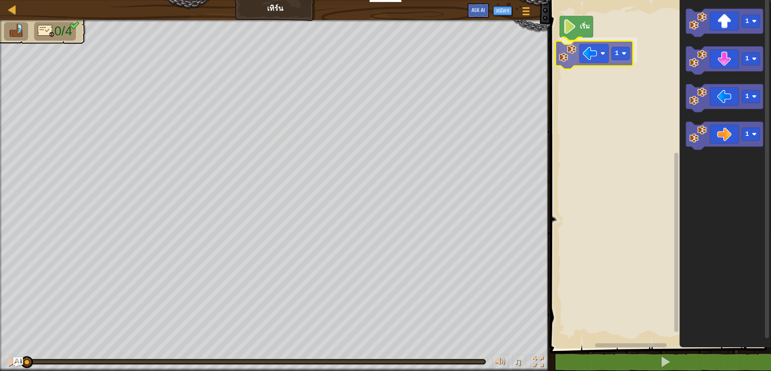
click at [579, 61] on div "เริ่ม 1 1 1 1 1 1" at bounding box center [659, 172] width 223 height 352
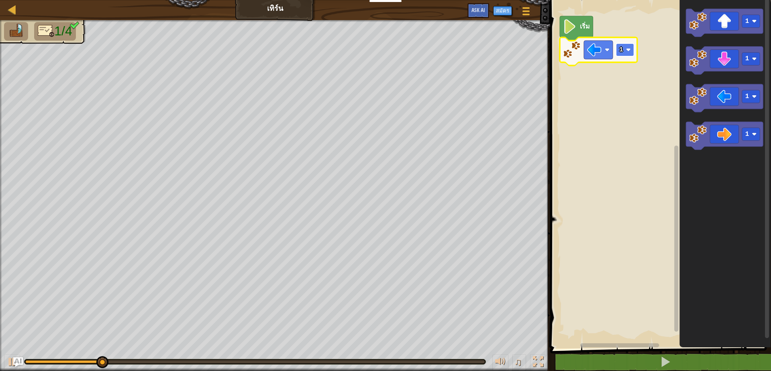
click at [625, 50] on rect "พื้นที่ทำงาน Blockly" at bounding box center [625, 49] width 18 height 13
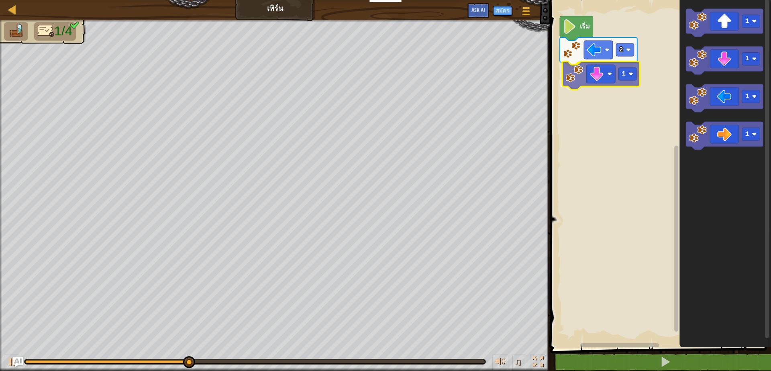
click at [593, 76] on div "เริ่ม 2 1 1 1 1 1 1" at bounding box center [659, 172] width 223 height 352
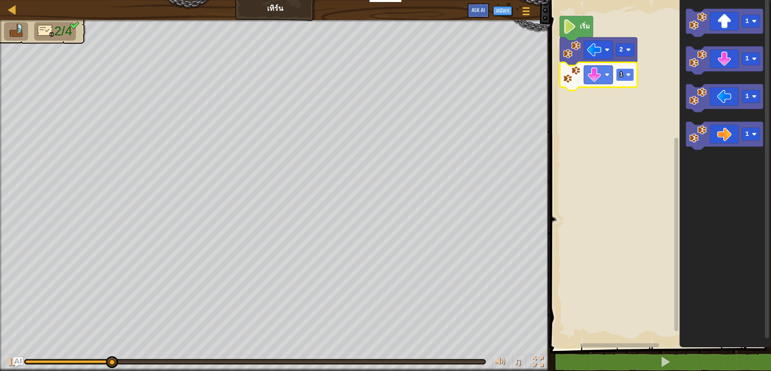
click at [629, 74] on image "พื้นที่ทำงาน Blockly" at bounding box center [628, 74] width 5 height 5
